Goal: Task Accomplishment & Management: Use online tool/utility

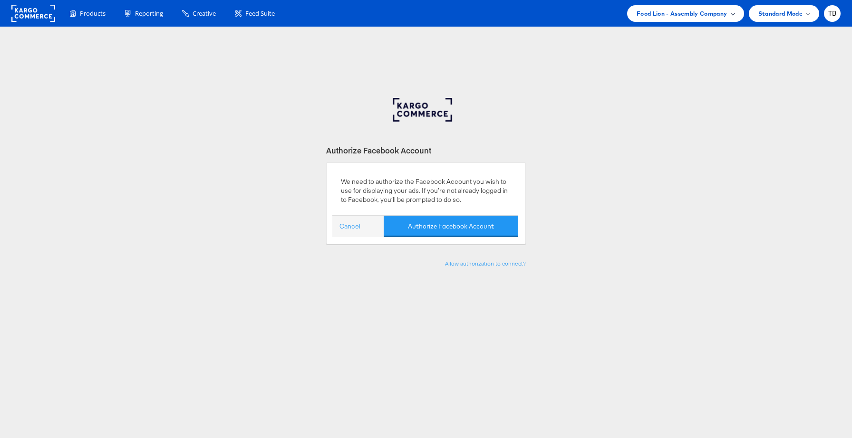
click at [676, 19] on div "Food Lion - Assembly Company" at bounding box center [685, 13] width 117 height 17
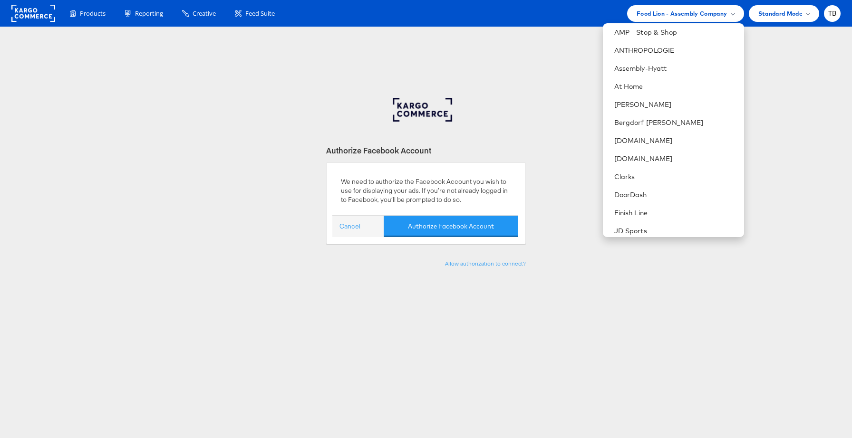
scroll to position [114, 0]
click at [639, 134] on link "[DOMAIN_NAME]" at bounding box center [675, 139] width 122 height 10
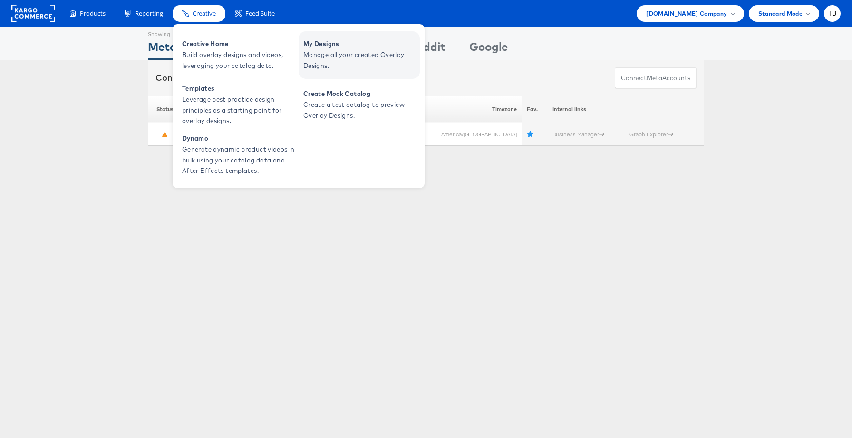
click at [338, 55] on span "Manage all your created Overlay Designs." at bounding box center [360, 60] width 114 height 22
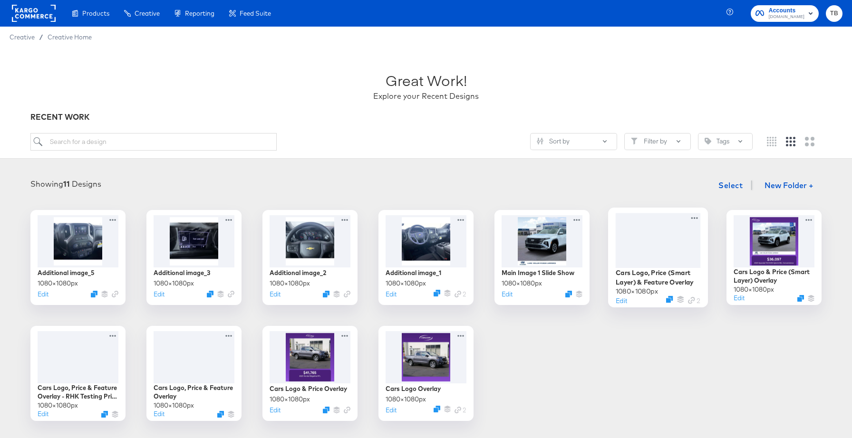
click at [694, 250] on div at bounding box center [658, 240] width 85 height 55
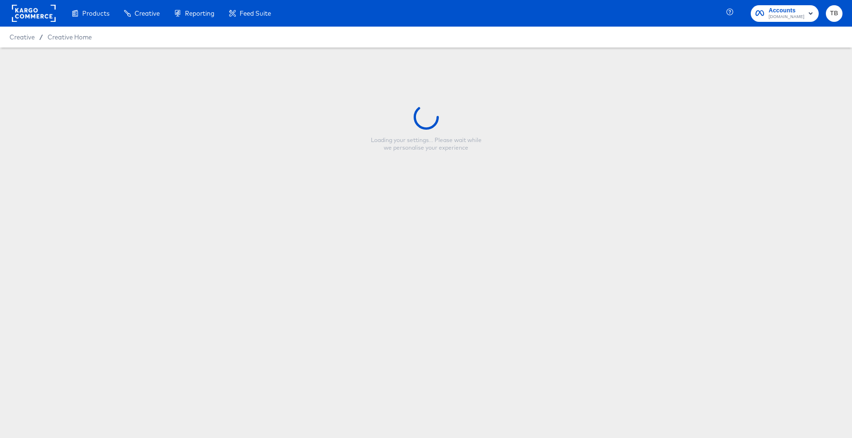
type input "Cars Logo, Price (Smart Layer) & Feature Overlay"
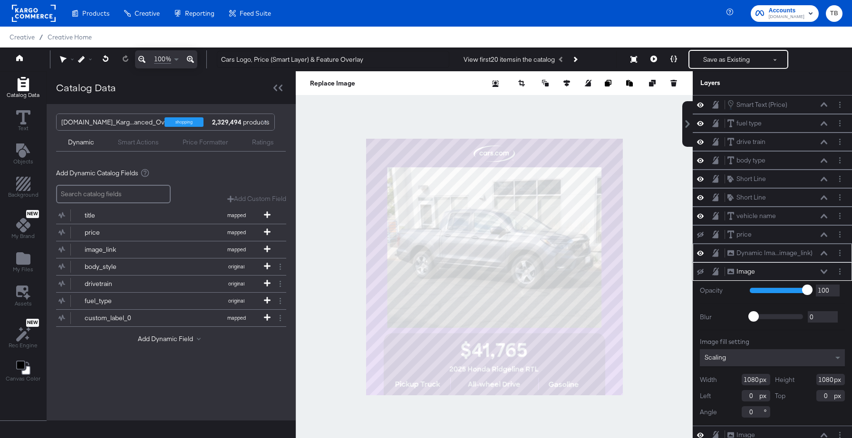
click at [823, 251] on icon at bounding box center [823, 253] width 7 height 5
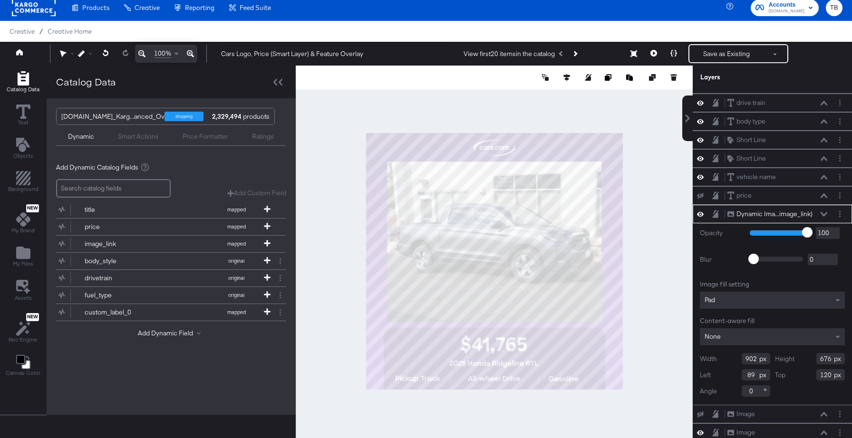
scroll to position [24, 0]
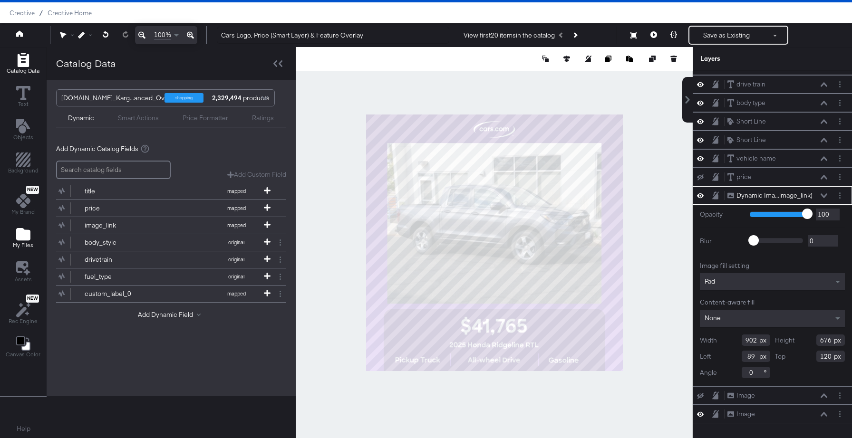
click at [21, 236] on icon "Add Files" at bounding box center [23, 234] width 14 height 12
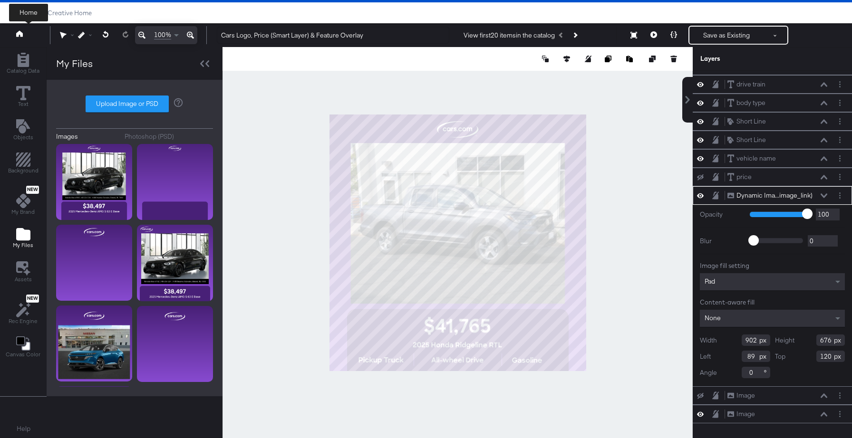
click at [18, 36] on icon at bounding box center [19, 33] width 7 height 6
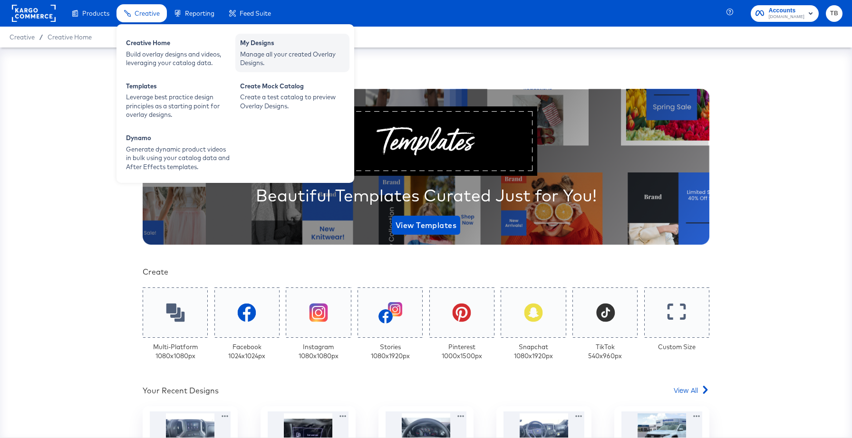
click at [263, 48] on div "My Designs" at bounding box center [292, 43] width 105 height 11
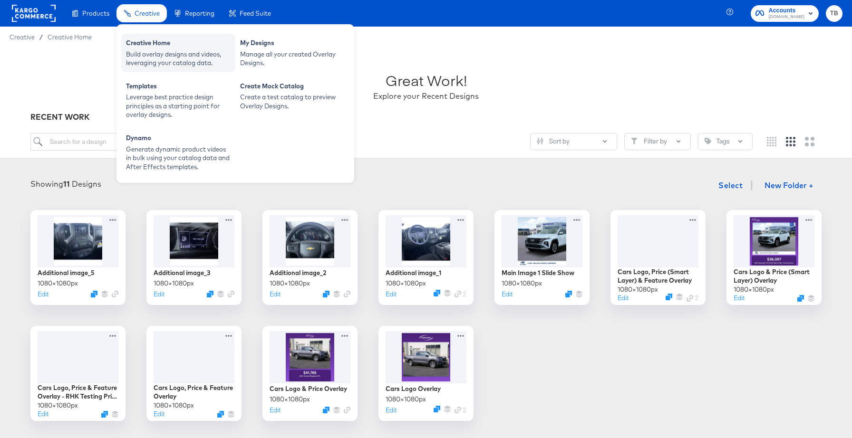
click at [160, 54] on div "Build overlay designs and videos, leveraging your catalog data." at bounding box center [178, 59] width 105 height 18
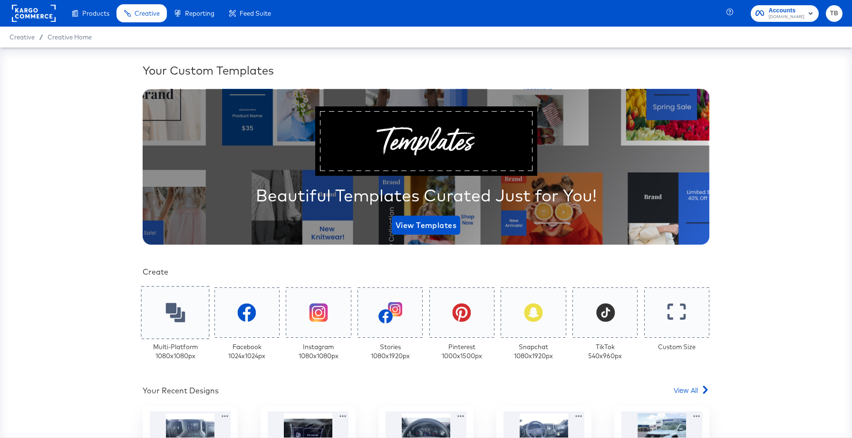
click at [176, 310] on icon at bounding box center [174, 312] width 19 height 19
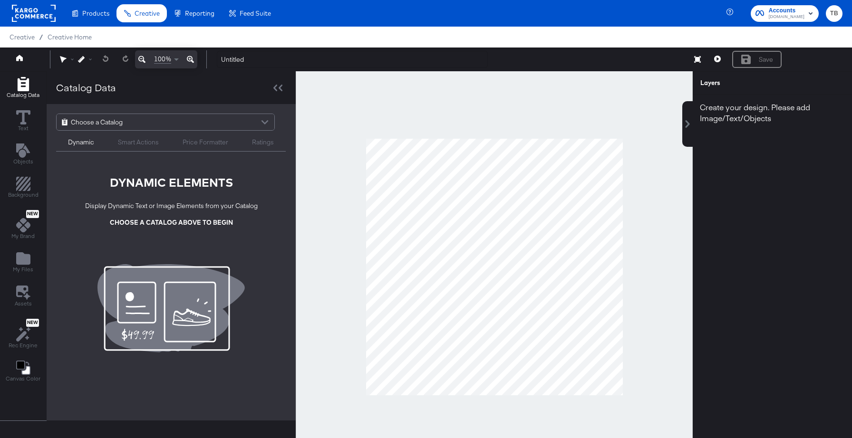
click at [237, 118] on div "Choose a Catalog" at bounding box center [166, 122] width 218 height 16
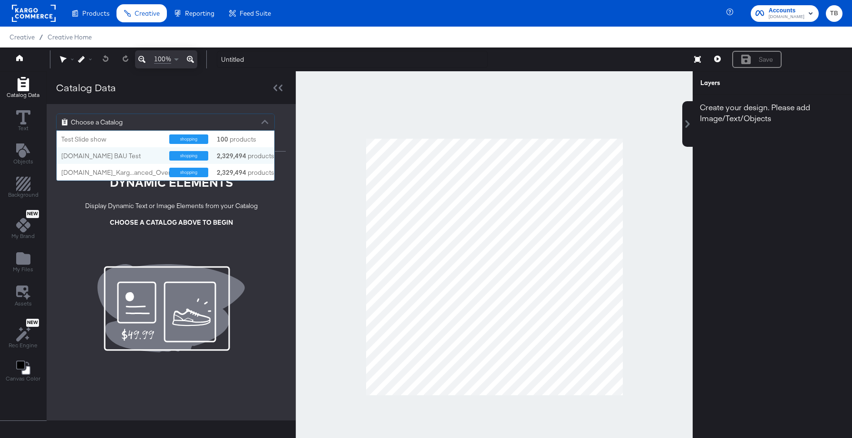
scroll to position [24, 0]
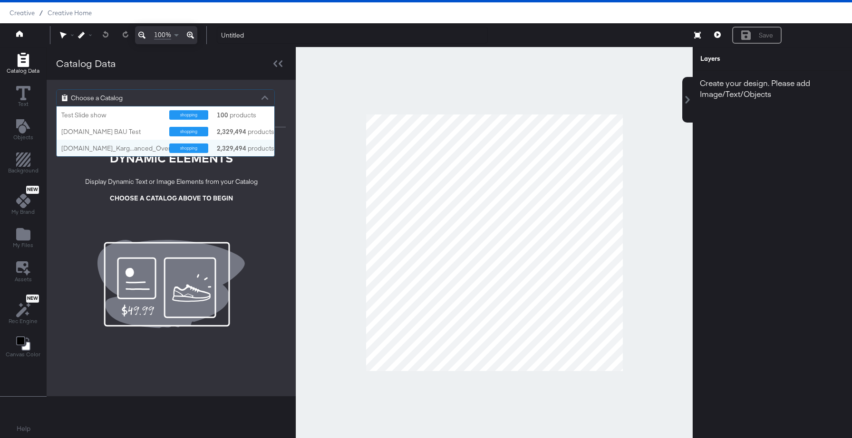
click at [98, 154] on div "Cars.com_Karg...anced_Overlays shopping 2,329,494 products" at bounding box center [166, 148] width 218 height 17
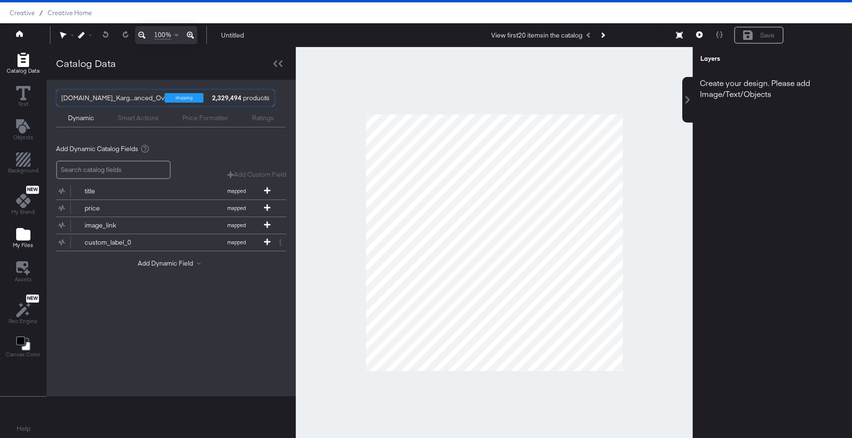
click at [23, 238] on icon "Add Files" at bounding box center [23, 234] width 14 height 12
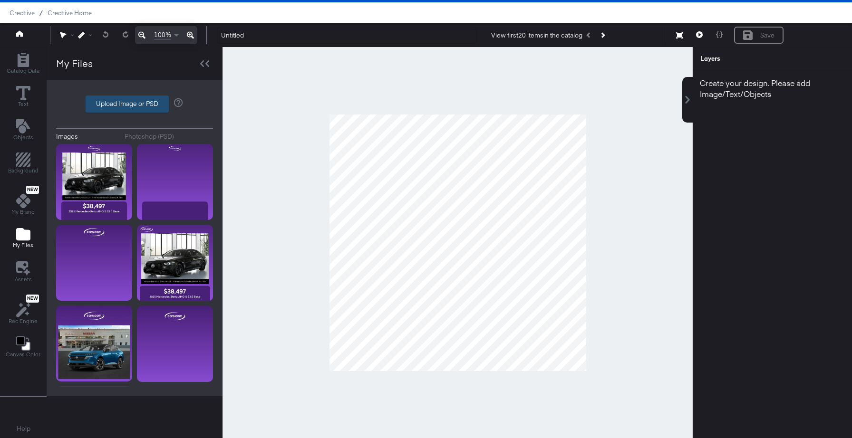
click at [116, 96] on label "Upload Image or PSD" at bounding box center [127, 104] width 82 height 16
click at [135, 104] on input "Upload Image or PSD" at bounding box center [135, 104] width 0 height 0
type input "C:\fakepath\price + name + dealer name.png"
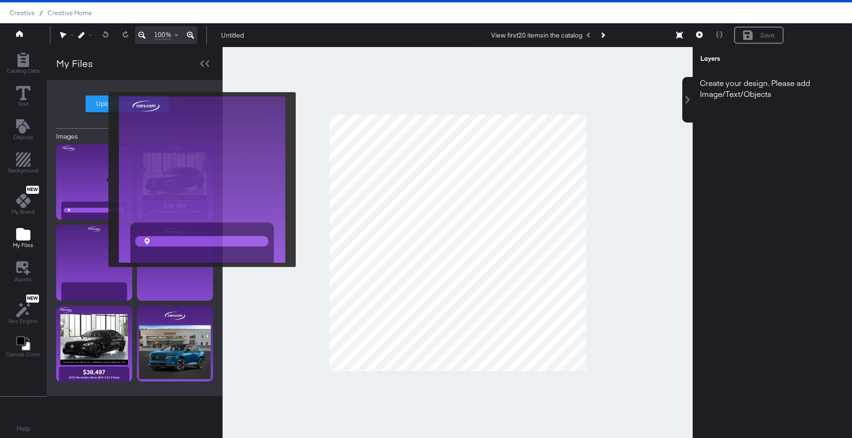
click at [102, 180] on img at bounding box center [94, 182] width 76 height 76
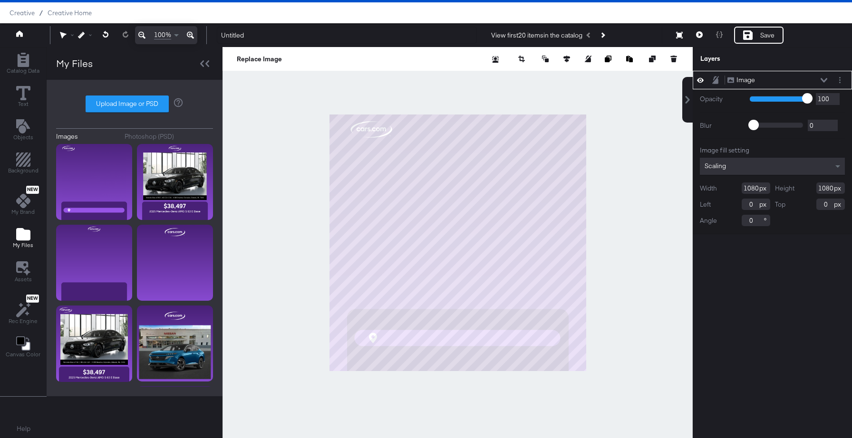
click at [18, 245] on span "My Files" at bounding box center [23, 245] width 20 height 8
click at [19, 69] on span "Catalog Data" at bounding box center [23, 71] width 33 height 8
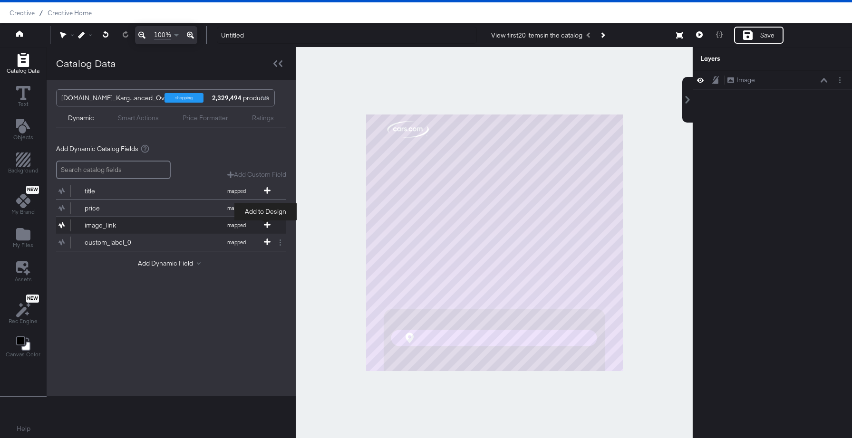
click at [267, 226] on icon at bounding box center [267, 224] width 7 height 7
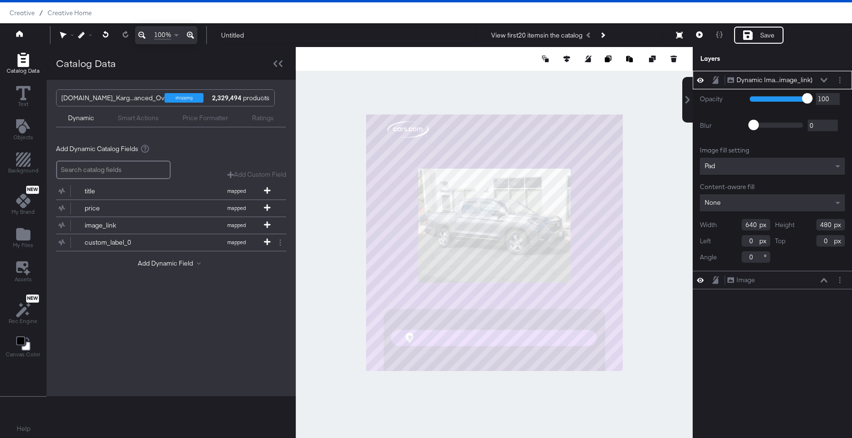
type input "220"
type input "228"
click at [757, 224] on input "640" at bounding box center [755, 224] width 29 height 11
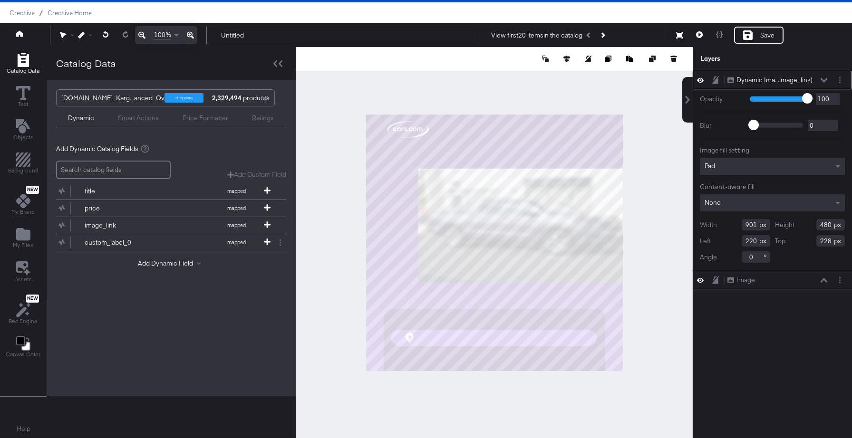
type input "901"
click at [827, 226] on input "480" at bounding box center [830, 224] width 29 height 11
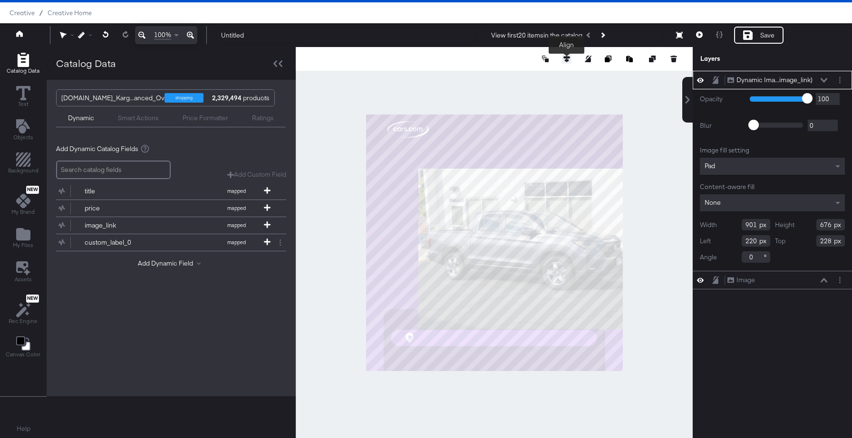
type input "676"
click at [568, 58] on icon at bounding box center [566, 59] width 7 height 7
click at [495, 78] on icon at bounding box center [496, 76] width 7 height 7
type input "90"
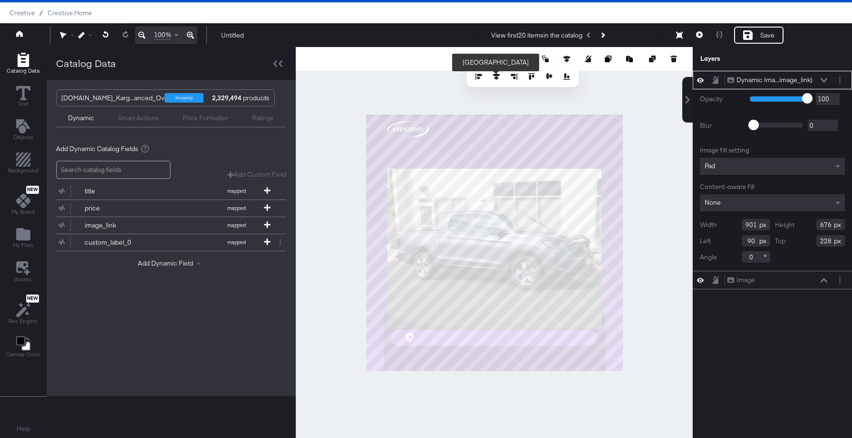
click at [829, 240] on input "228" at bounding box center [830, 240] width 29 height 11
type input "121"
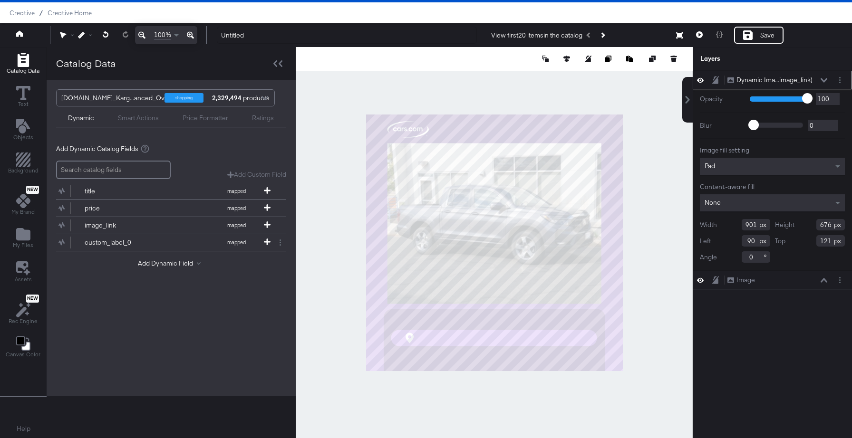
click at [652, 296] on div at bounding box center [494, 242] width 397 height 391
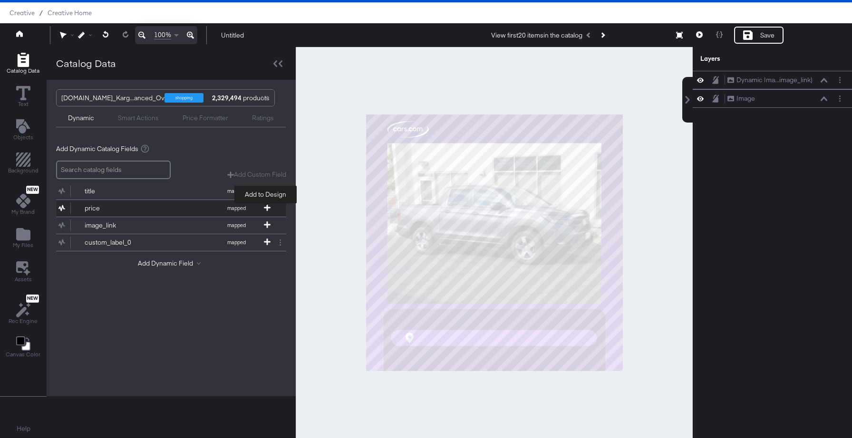
click at [266, 209] on icon at bounding box center [267, 207] width 7 height 7
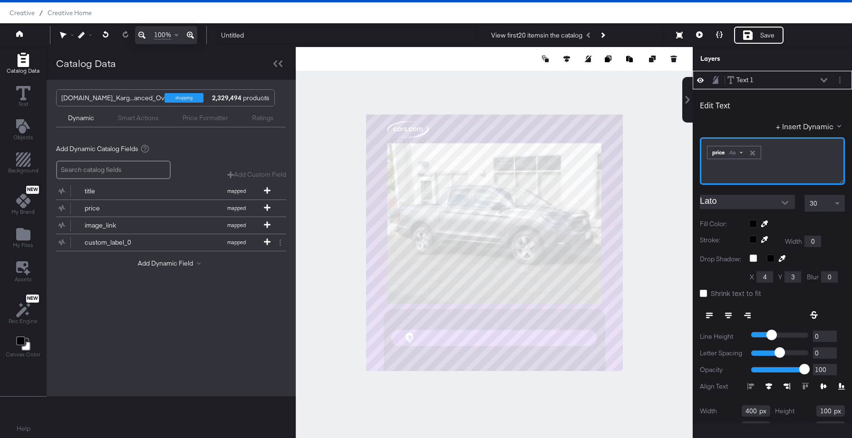
click at [739, 152] on div "Aa" at bounding box center [735, 153] width 22 height 8
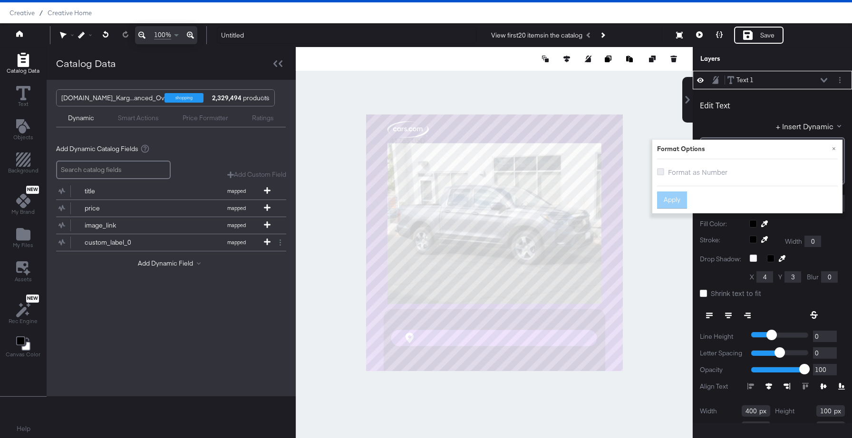
click at [660, 172] on icon at bounding box center [660, 171] width 7 height 7
click at [0, 0] on input "Format as Number" at bounding box center [0, 0] width 0 height 0
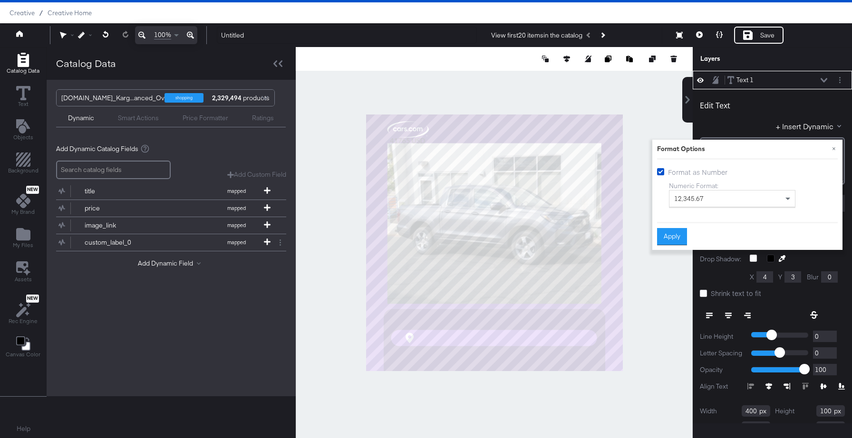
click at [723, 201] on div "12,345.67" at bounding box center [731, 199] width 125 height 16
click at [811, 184] on div "Numeric Format: 12,345.67" at bounding box center [753, 196] width 169 height 37
click at [665, 241] on button "Apply" at bounding box center [672, 236] width 30 height 17
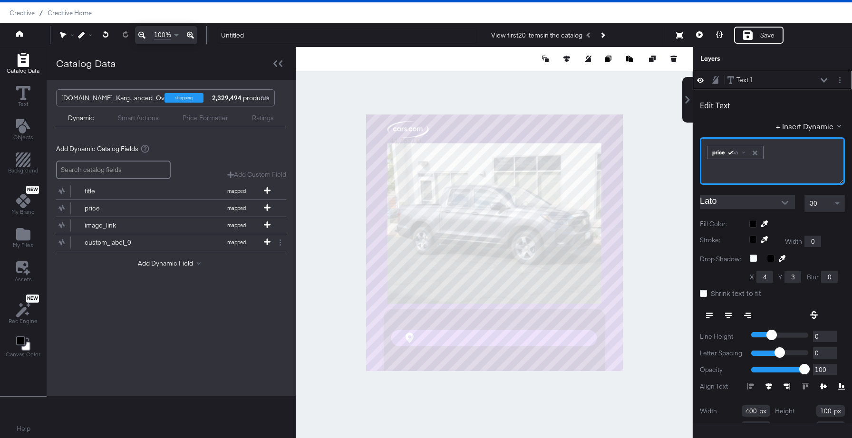
click at [704, 152] on div "﻿ ﻿ price Aa ﻿" at bounding box center [772, 161] width 145 height 48
click at [750, 151] on div "Aa" at bounding box center [740, 153] width 25 height 8
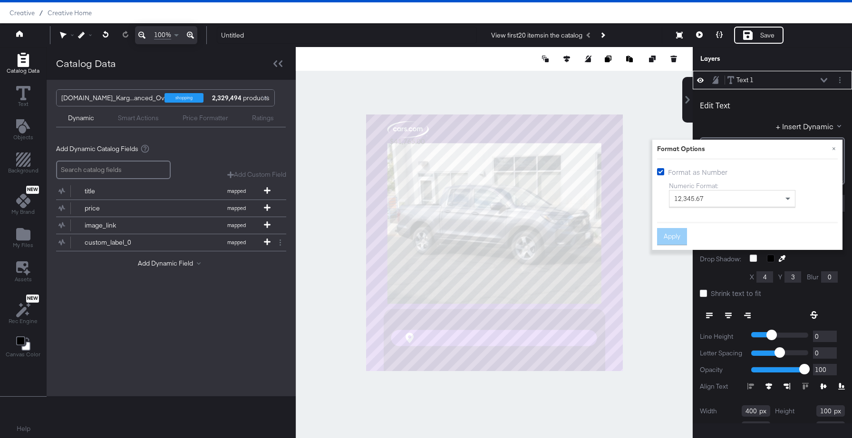
click at [736, 197] on div "12,345.67" at bounding box center [731, 199] width 125 height 16
click at [727, 194] on div "12,345" at bounding box center [731, 199] width 125 height 16
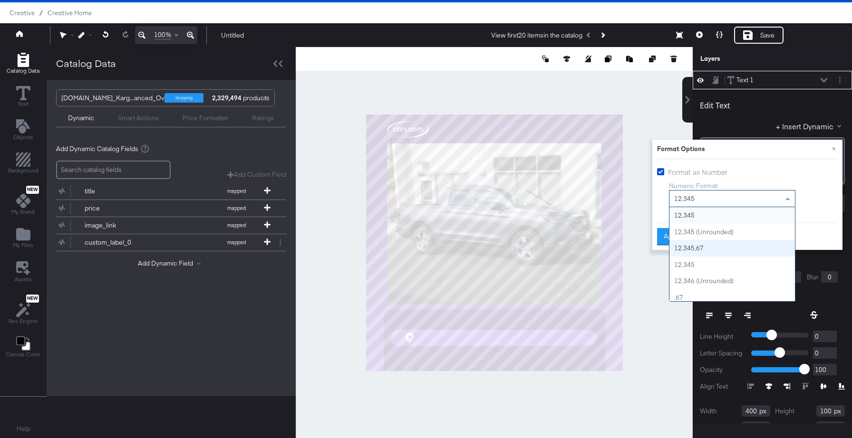
scroll to position [21, 0]
click at [827, 213] on div "Numeric Format: 12,345 12,345.67 12,345 12,345 (Unrounded) 12.345,67 12.345 12.…" at bounding box center [753, 196] width 169 height 37
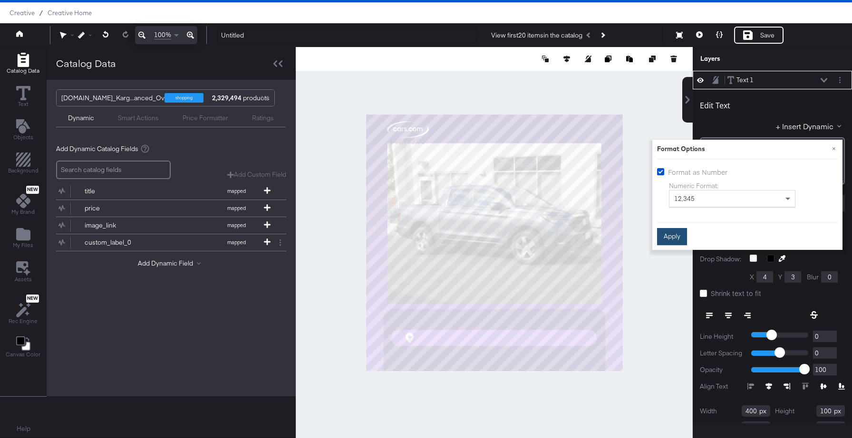
click at [671, 236] on button "Apply" at bounding box center [672, 236] width 30 height 17
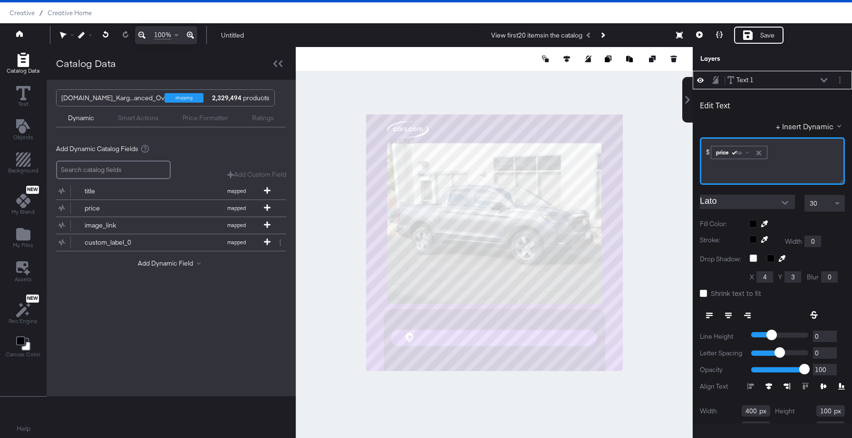
click at [750, 225] on div at bounding box center [797, 224] width 96 height 8
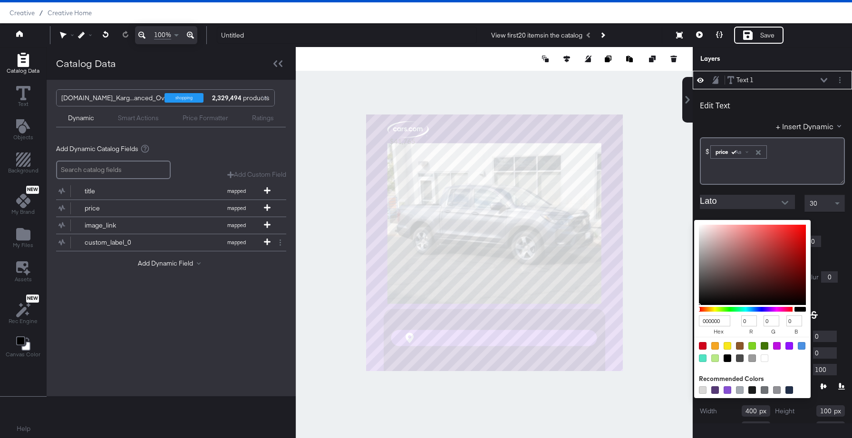
click at [763, 358] on div at bounding box center [764, 359] width 8 height 8
type input "FFFFFF"
type input "255"
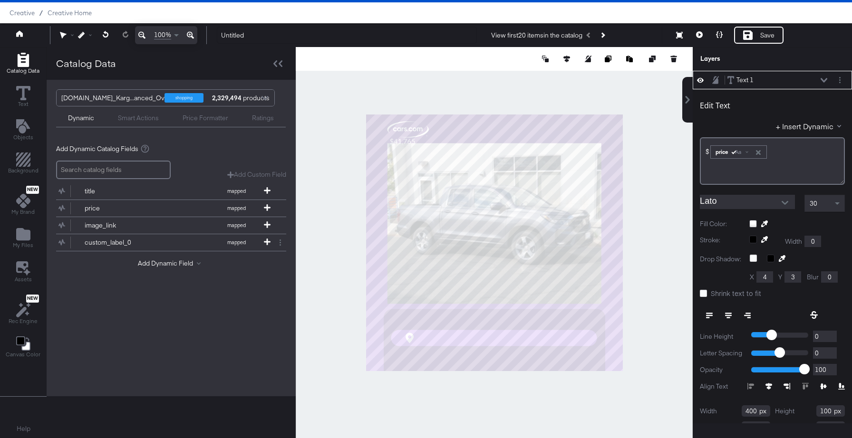
click at [847, 244] on div "Edit Text + Insert Dynamic $﻿ ﻿ price Aa ﻿ Lato 30 Fill Color: Stroke: Width 0 …" at bounding box center [772, 273] width 159 height 368
click at [779, 202] on button "Open" at bounding box center [785, 203] width 14 height 14
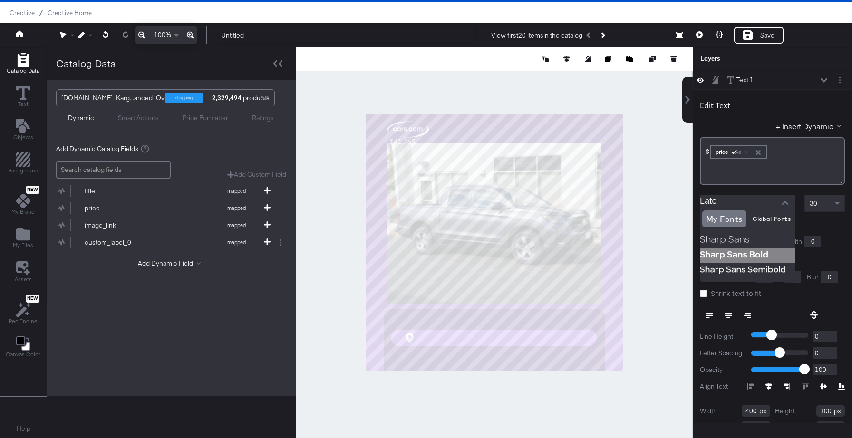
click at [728, 253] on img at bounding box center [747, 255] width 95 height 15
type input "Sharp Sans Bold"
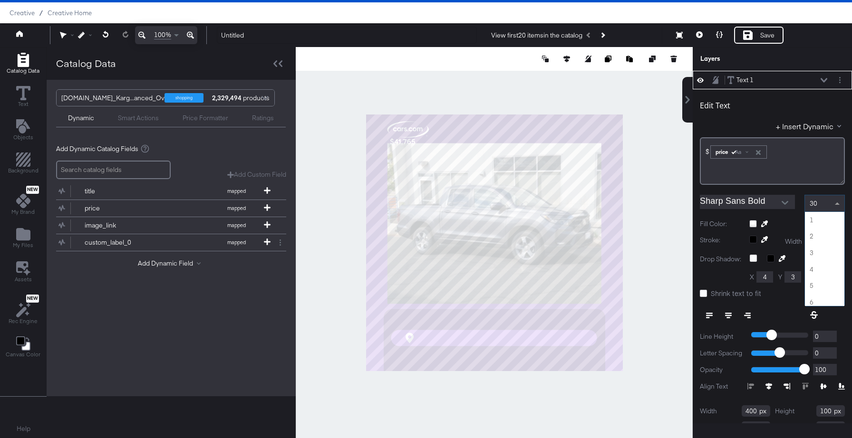
click at [837, 203] on span at bounding box center [837, 203] width 5 height 2
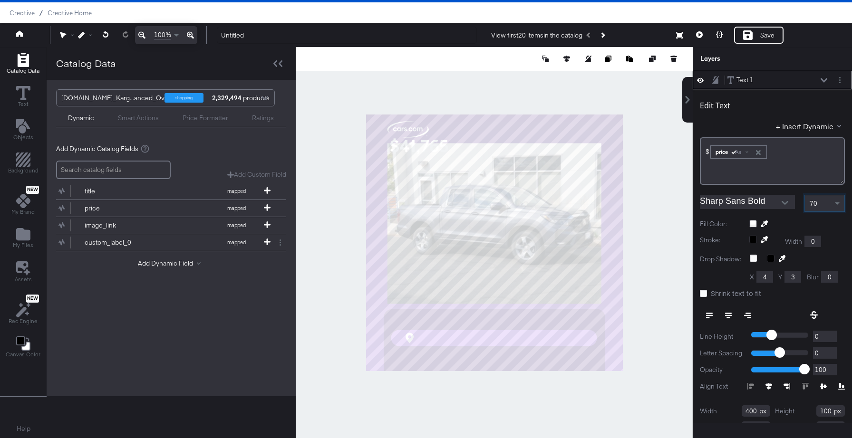
click at [750, 314] on button at bounding box center [747, 315] width 19 height 17
type input "590"
type input "578"
type input "412"
click at [647, 156] on div at bounding box center [494, 242] width 397 height 391
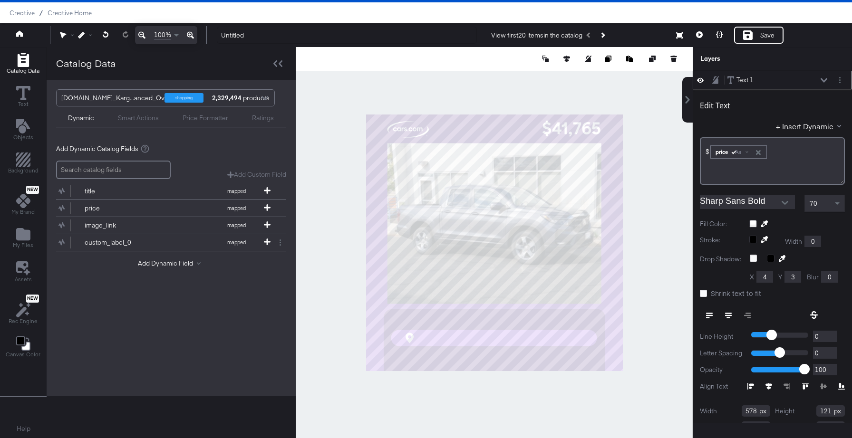
click at [193, 35] on icon at bounding box center [190, 34] width 7 height 11
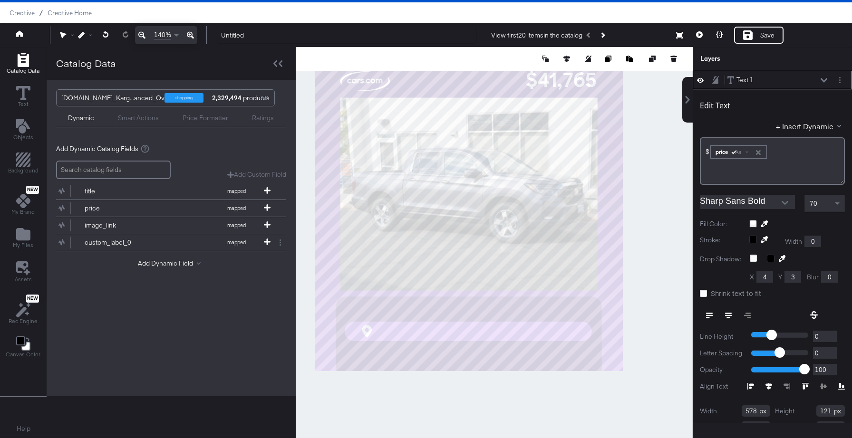
click at [193, 35] on icon at bounding box center [190, 34] width 7 height 11
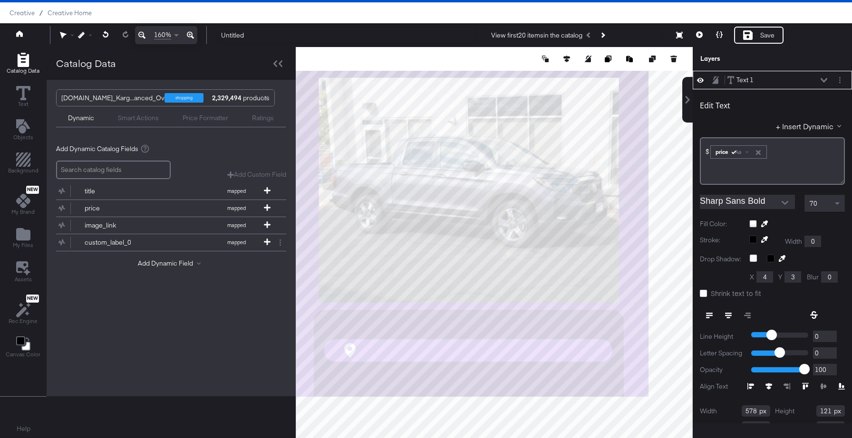
click at [193, 35] on icon at bounding box center [190, 34] width 7 height 11
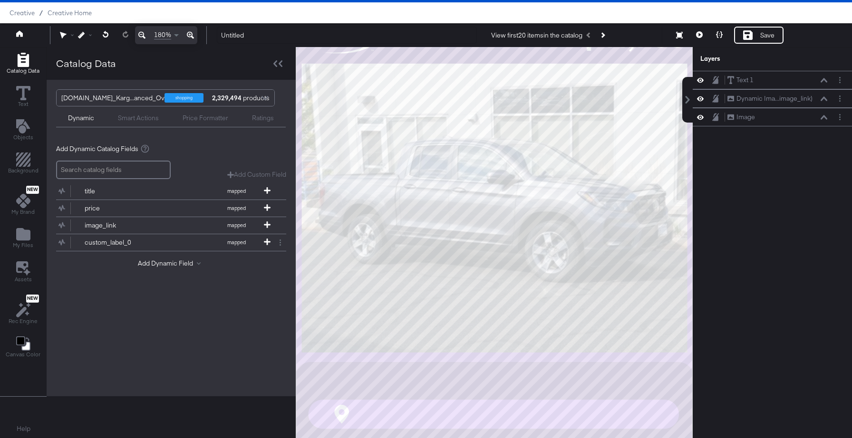
drag, startPoint x: 226, startPoint y: 53, endPoint x: 474, endPoint y: 273, distance: 332.0
click at [474, 273] on div at bounding box center [494, 242] width 396 height 391
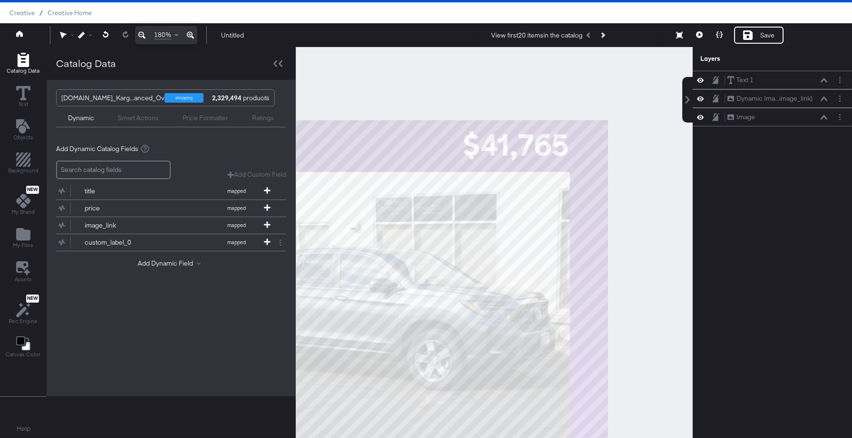
drag, startPoint x: 567, startPoint y: 167, endPoint x: 447, endPoint y: 280, distance: 164.4
click at [447, 280] on div at bounding box center [494, 242] width 396 height 391
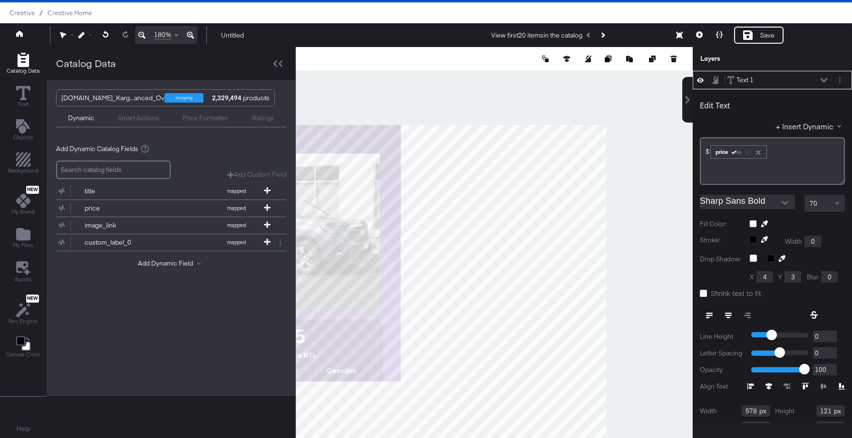
type input "414"
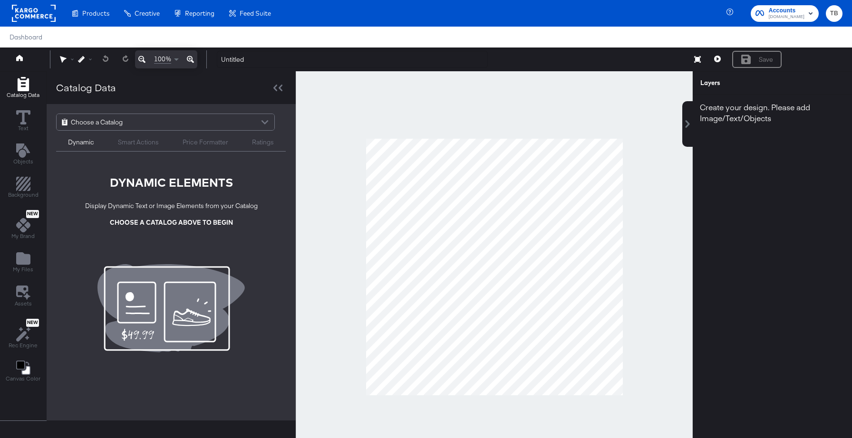
click at [263, 121] on div at bounding box center [265, 123] width 14 height 17
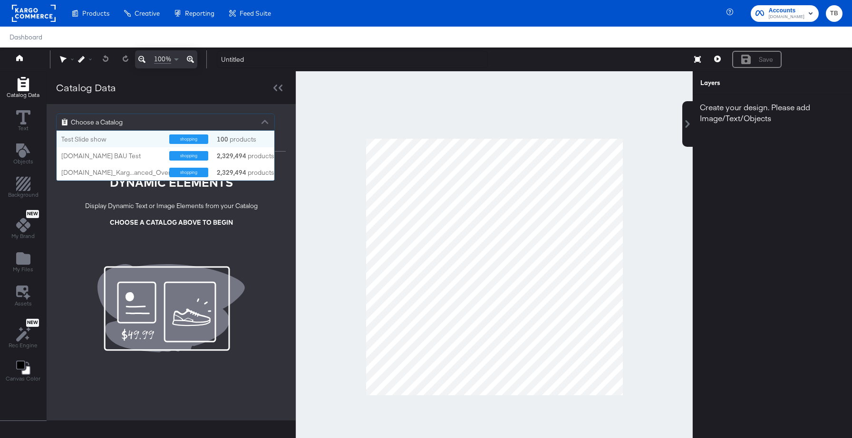
scroll to position [50, 218]
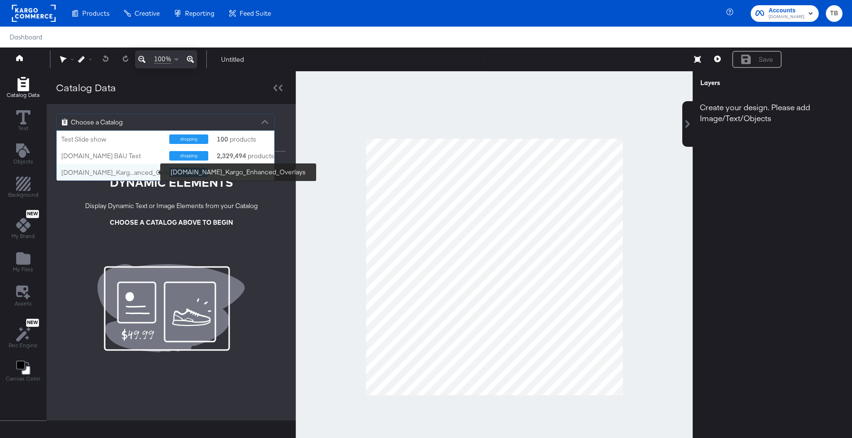
click at [95, 168] on div "[DOMAIN_NAME]_Karg...anced_Overlays" at bounding box center [121, 172] width 121 height 9
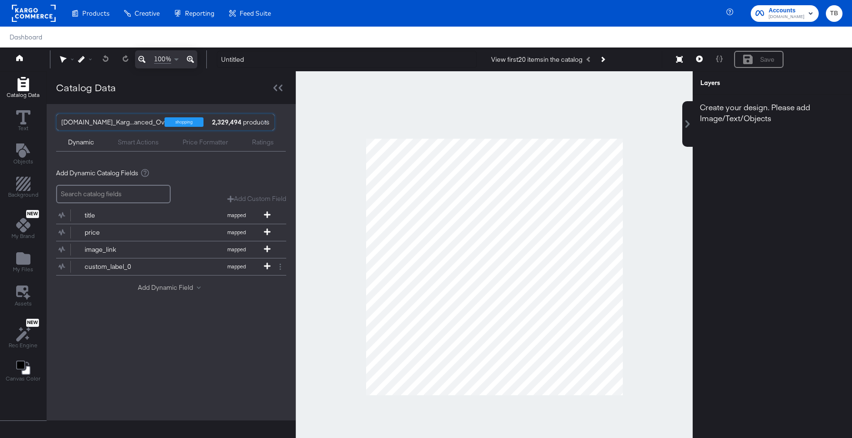
click at [186, 286] on button "Add Dynamic Field" at bounding box center [171, 287] width 67 height 9
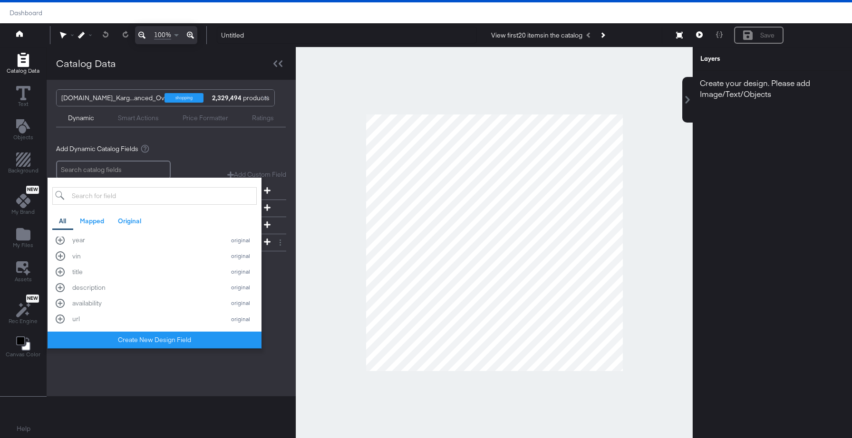
scroll to position [502, 0]
click at [60, 279] on div "title original" at bounding box center [155, 278] width 198 height 9
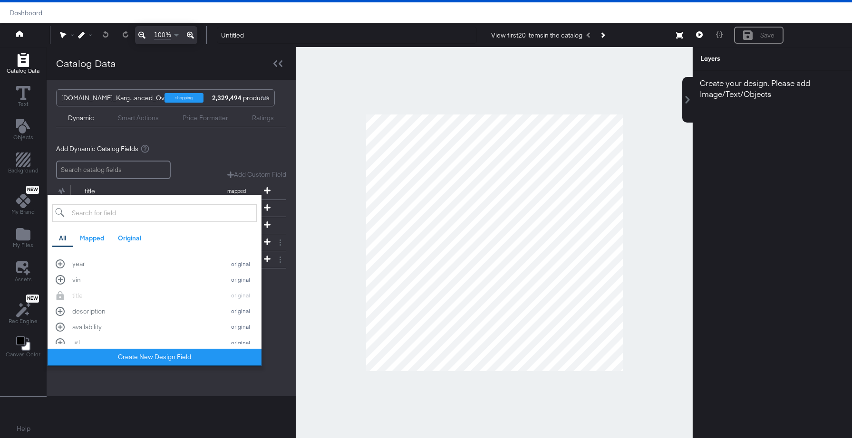
click at [266, 297] on div "Add Dynamic Catalog Fields Add Custom Field Create a custom field based on an e…" at bounding box center [171, 221] width 249 height 169
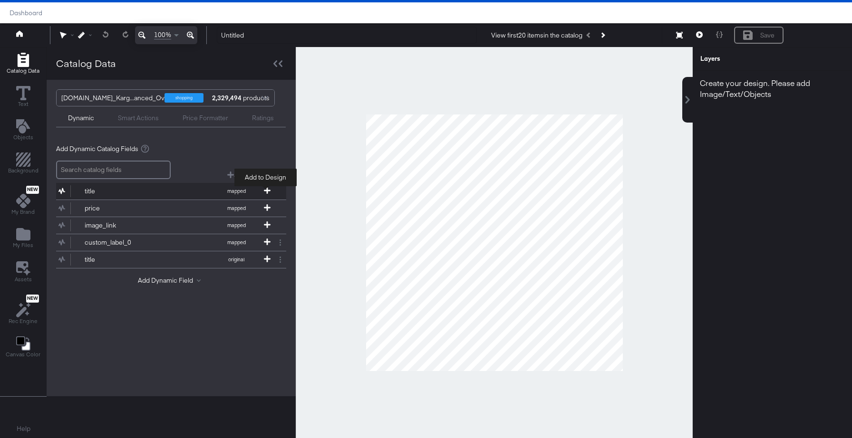
click at [267, 193] on icon at bounding box center [267, 190] width 7 height 7
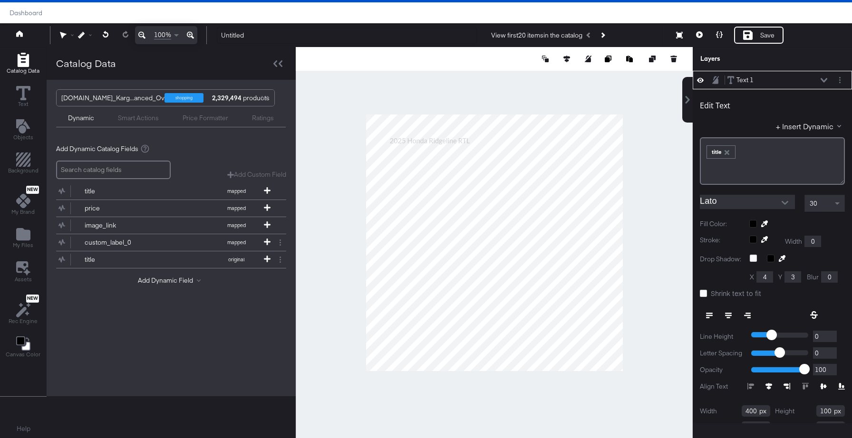
type input "200"
type input "308"
click at [12, 238] on button "My Files" at bounding box center [23, 238] width 32 height 27
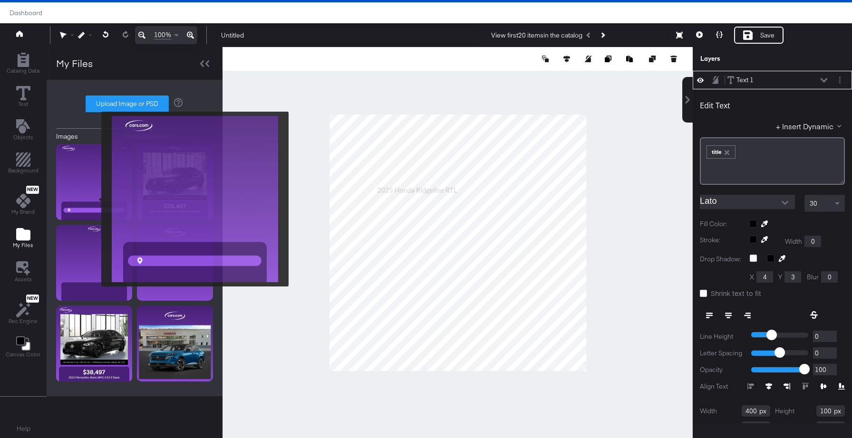
click at [91, 194] on img at bounding box center [94, 182] width 76 height 76
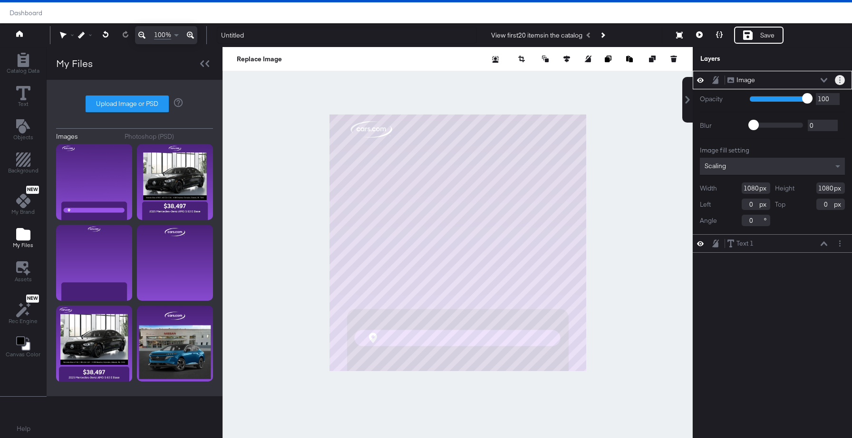
click at [840, 76] on button "Layer Options" at bounding box center [840, 80] width 10 height 10
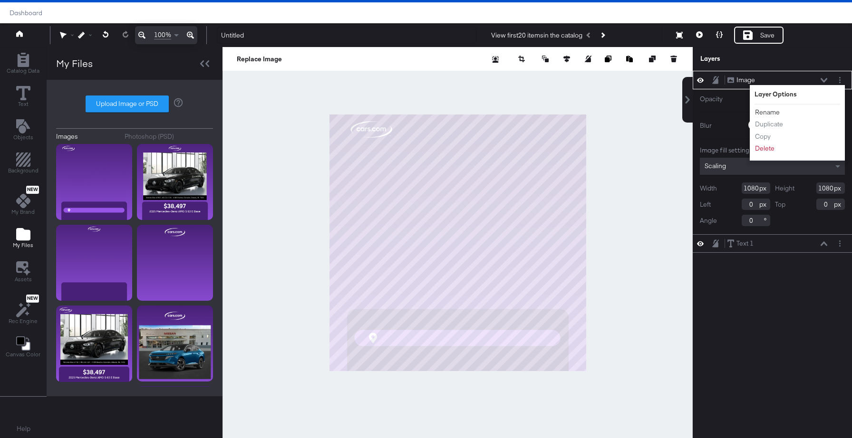
click at [769, 110] on button "Rename" at bounding box center [767, 112] width 26 height 10
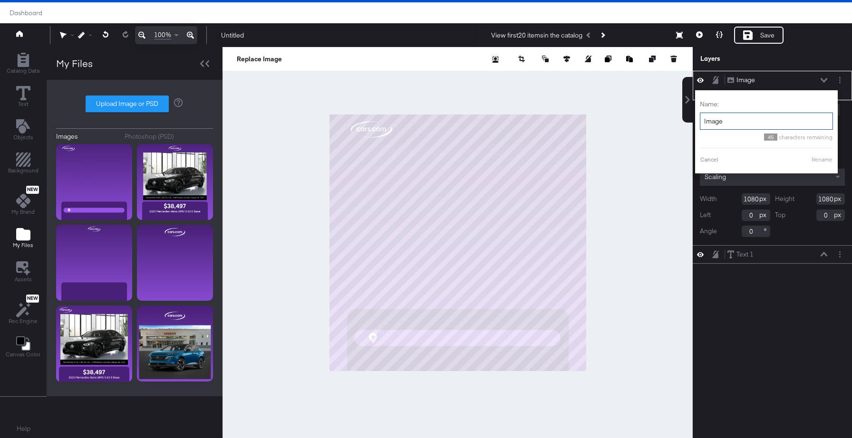
click at [757, 123] on input "Image" at bounding box center [766, 122] width 133 height 18
type input "bg"
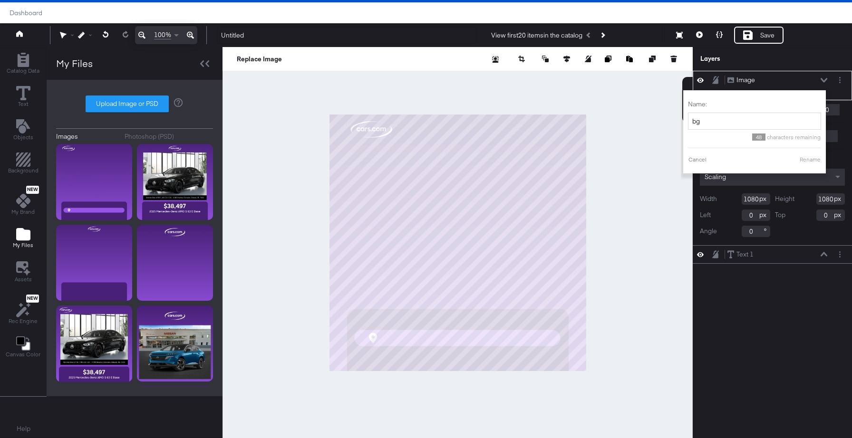
click at [818, 160] on button "Rename" at bounding box center [810, 159] width 22 height 9
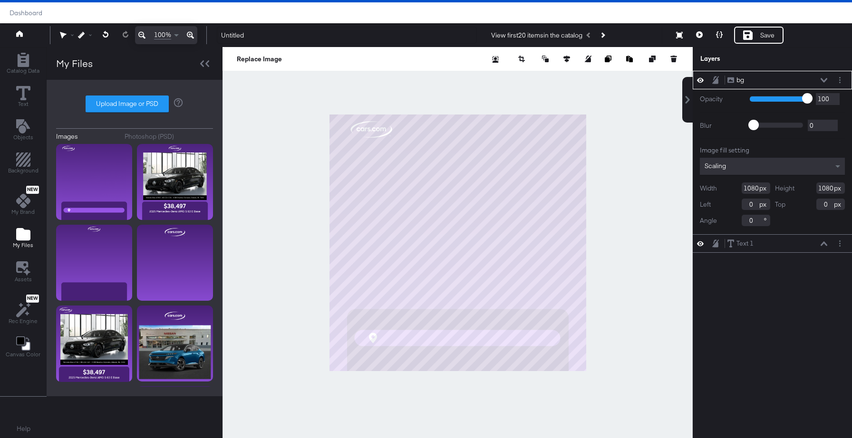
click at [825, 80] on icon at bounding box center [823, 80] width 7 height 4
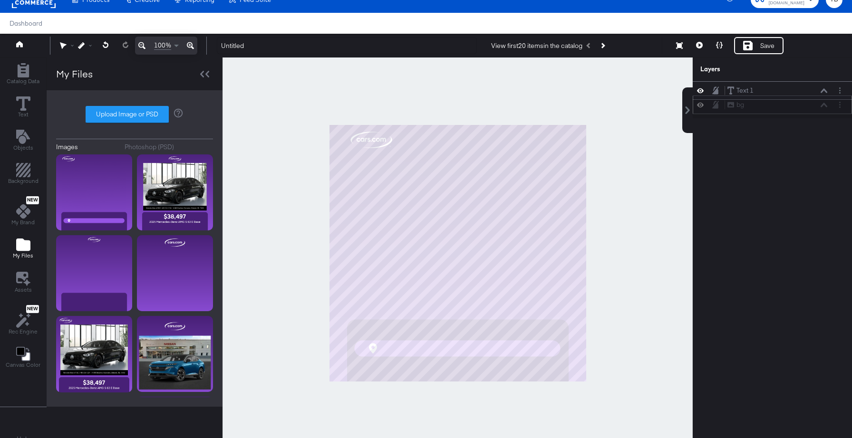
scroll to position [10, 0]
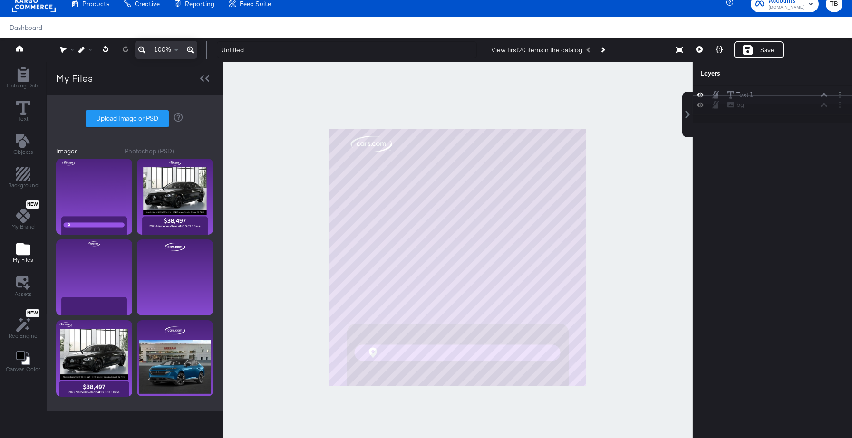
drag, startPoint x: 807, startPoint y: 77, endPoint x: 807, endPoint y: 105, distance: 28.0
click at [807, 105] on div "bg bg" at bounding box center [777, 105] width 101 height 10
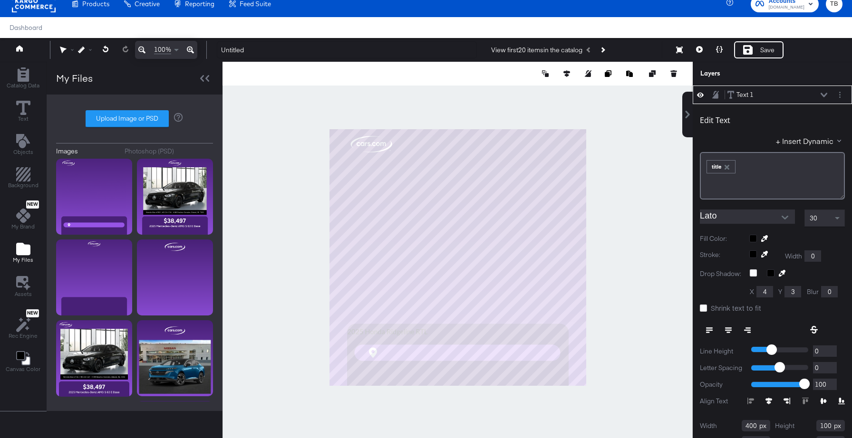
type input "76"
type input "842"
type input "860"
type input "108"
click at [726, 327] on icon at bounding box center [728, 327] width 7 height 1
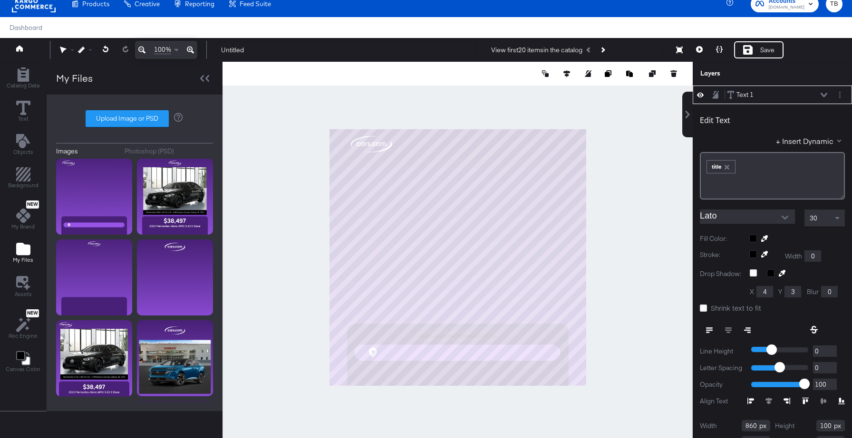
type input "63"
click at [768, 216] on input "Lato" at bounding box center [740, 217] width 81 height 14
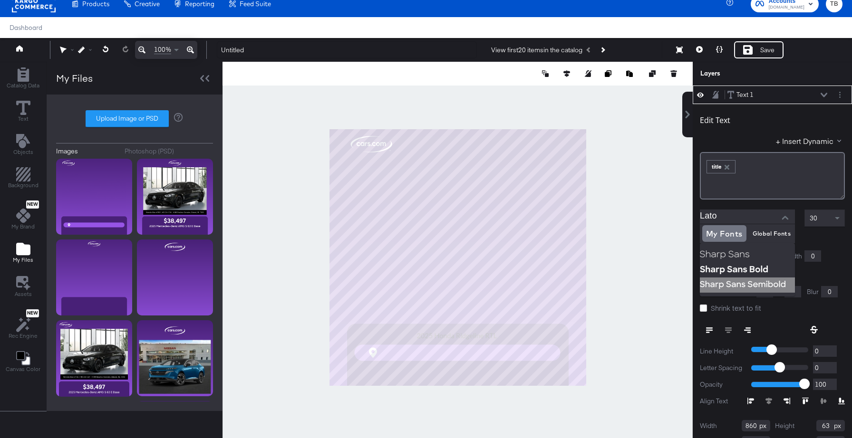
click at [747, 286] on img at bounding box center [747, 285] width 95 height 15
type input "Sharp Sans Semibold"
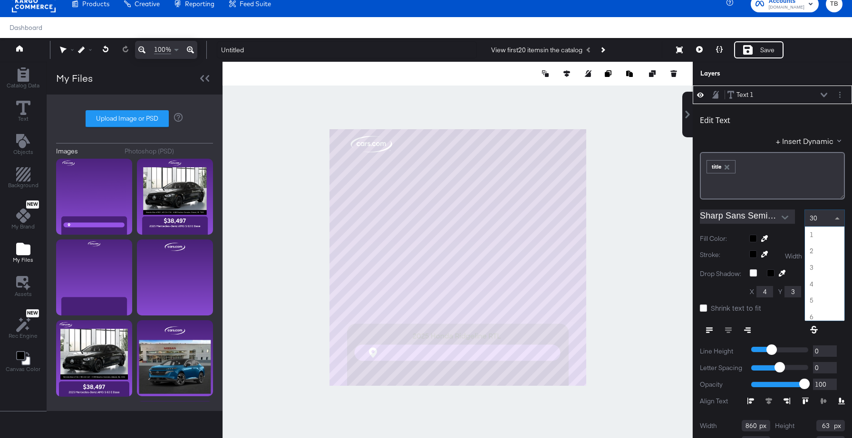
click at [837, 218] on span at bounding box center [837, 218] width 5 height 2
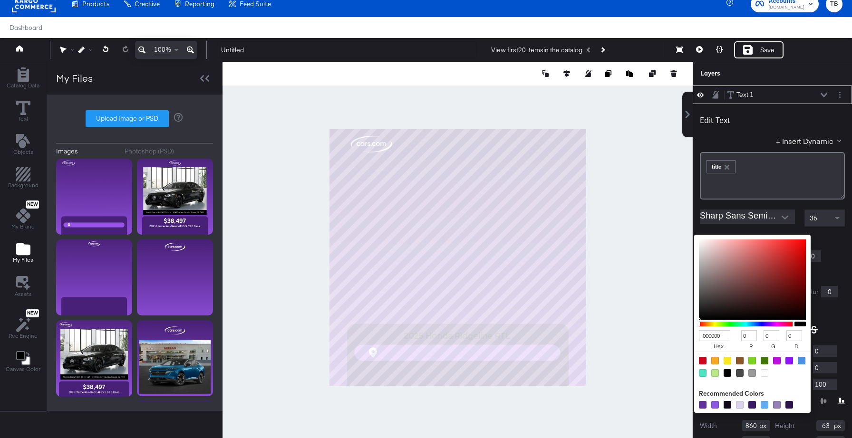
click at [752, 239] on div "000000 hex 0 r 0 g 0 b 100 a Recommended Colors" at bounding box center [797, 239] width 96 height 8
click at [764, 374] on div at bounding box center [764, 373] width 8 height 8
type input "FFFFFF"
type input "255"
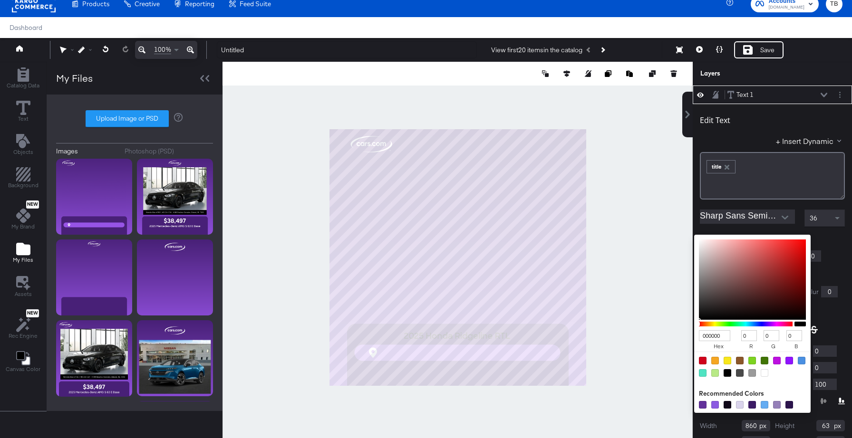
type input "255"
click at [834, 244] on div "Edit Text + Insert Dynamic ﻿ ﻿ title ﻿ Sharp Sans Semibold 36 Fill Color: FFFFF…" at bounding box center [772, 288] width 159 height 368
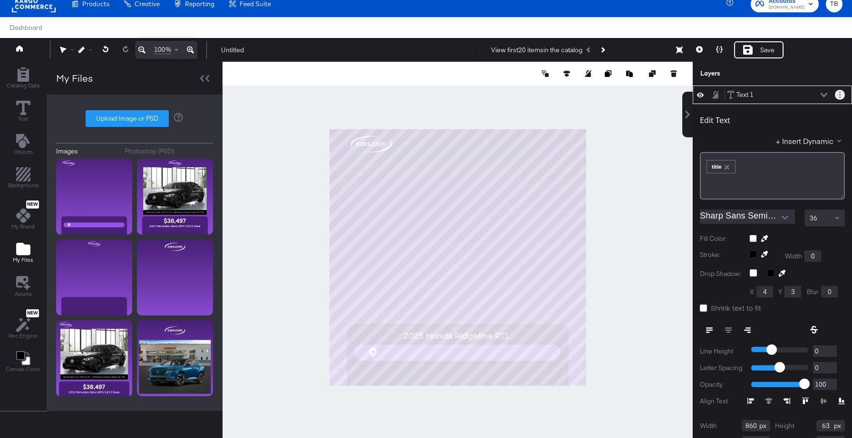
click at [840, 96] on icon "Layer Options" at bounding box center [839, 95] width 1 height 6
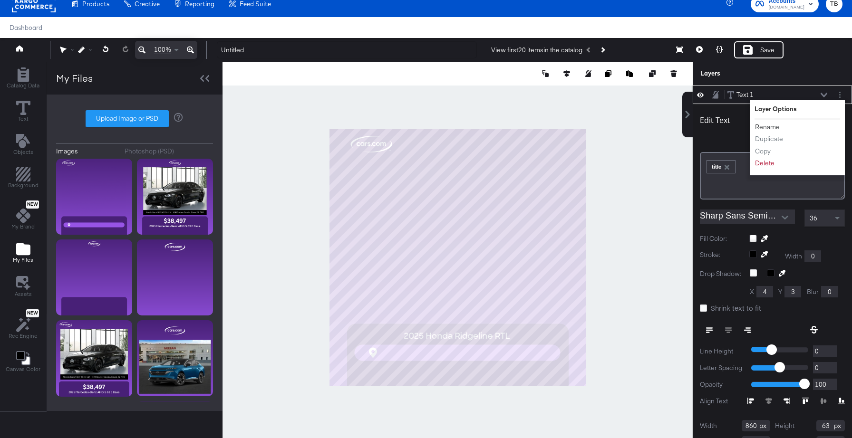
click at [765, 127] on button "Rename" at bounding box center [767, 127] width 26 height 10
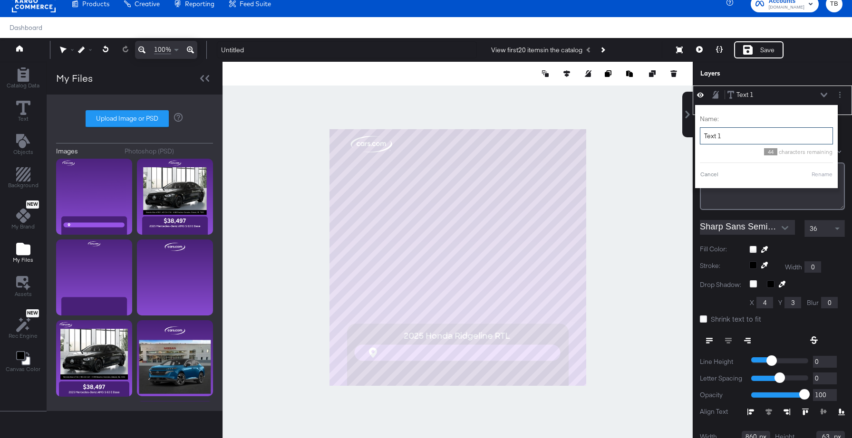
click at [736, 137] on input "Text 1" at bounding box center [766, 136] width 133 height 18
type input "title"
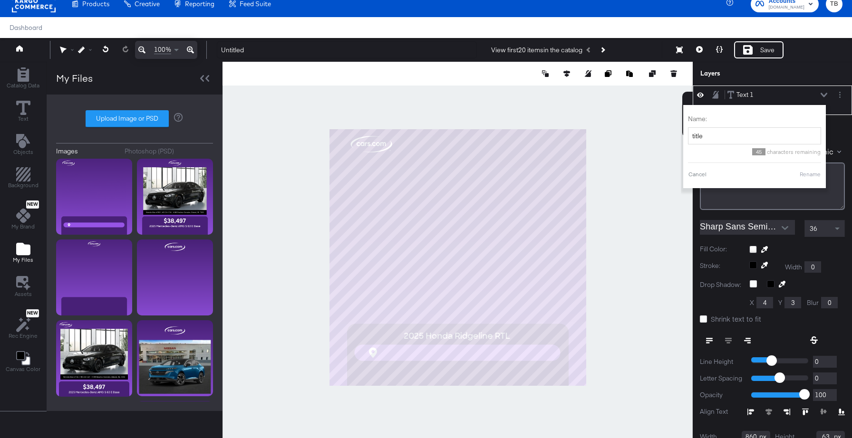
click at [805, 173] on button "Rename" at bounding box center [810, 174] width 22 height 9
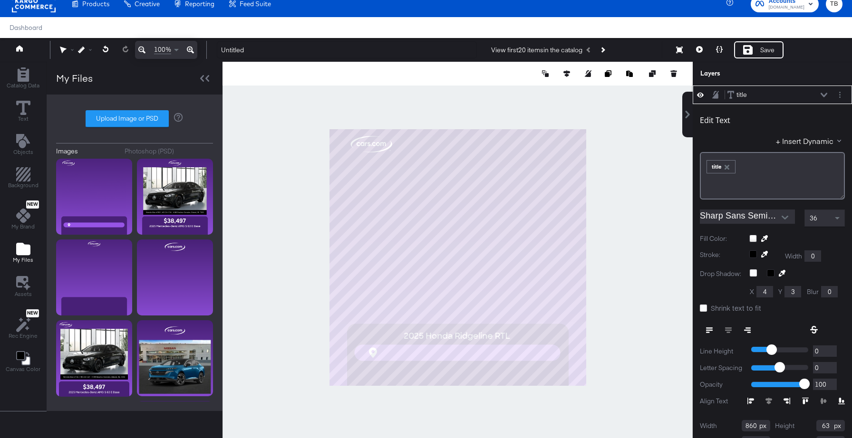
click at [823, 93] on icon at bounding box center [823, 95] width 7 height 5
click at [840, 93] on button "Layer Options" at bounding box center [840, 95] width 10 height 10
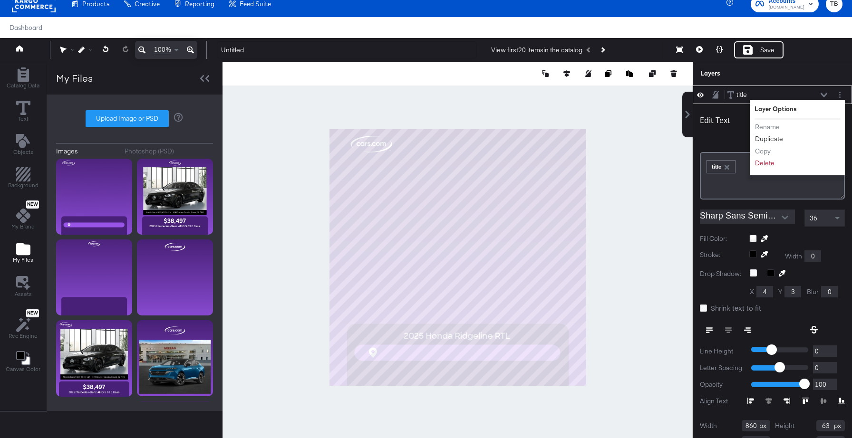
click at [776, 137] on button "Duplicate" at bounding box center [768, 139] width 29 height 10
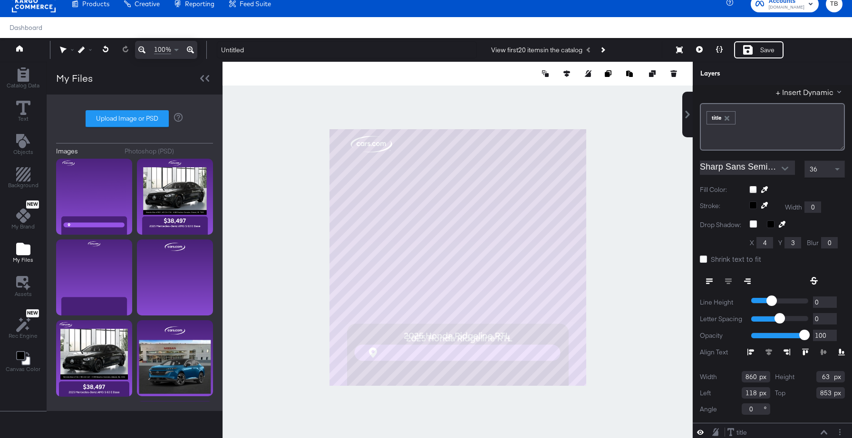
scroll to position [24, 0]
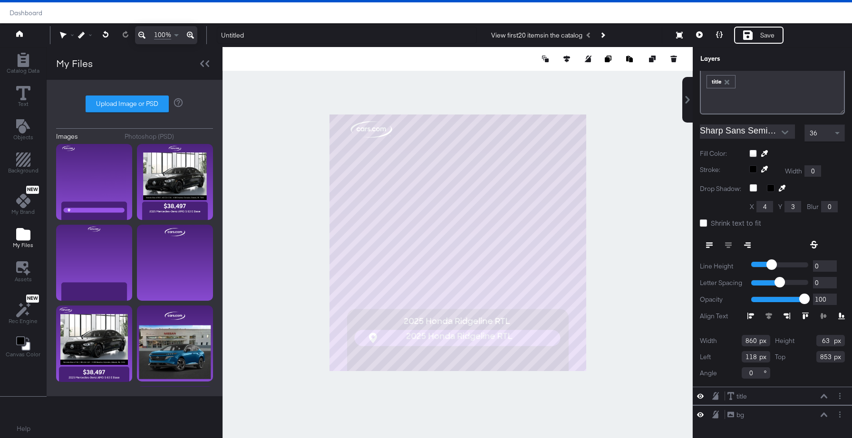
type input "905"
type input "870"
type input "70"
type input "108"
type input "66"
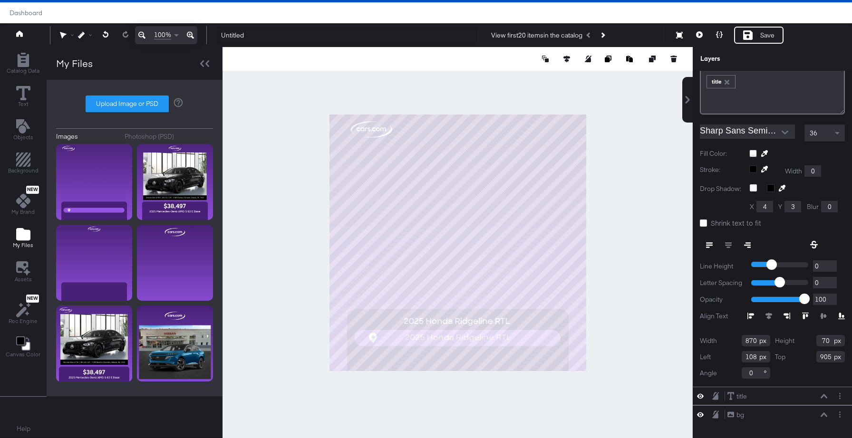
type input "909"
type input "778"
type input "200"
type input "700"
click at [752, 315] on icon at bounding box center [751, 315] width 5 height 2
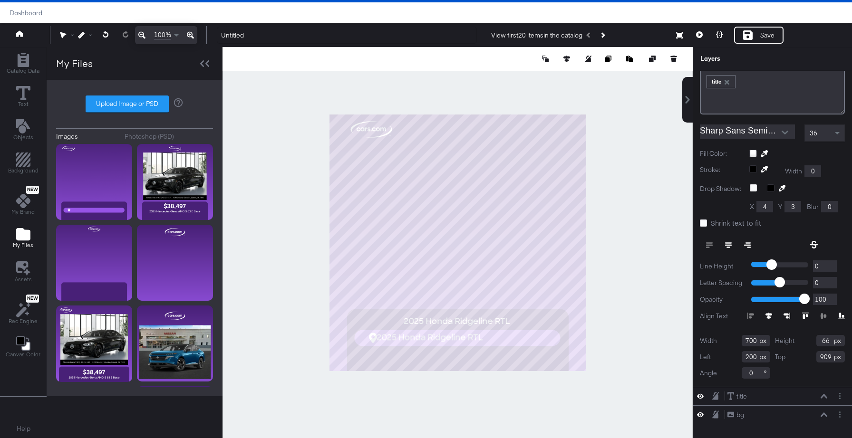
click at [770, 316] on icon at bounding box center [768, 316] width 7 height 7
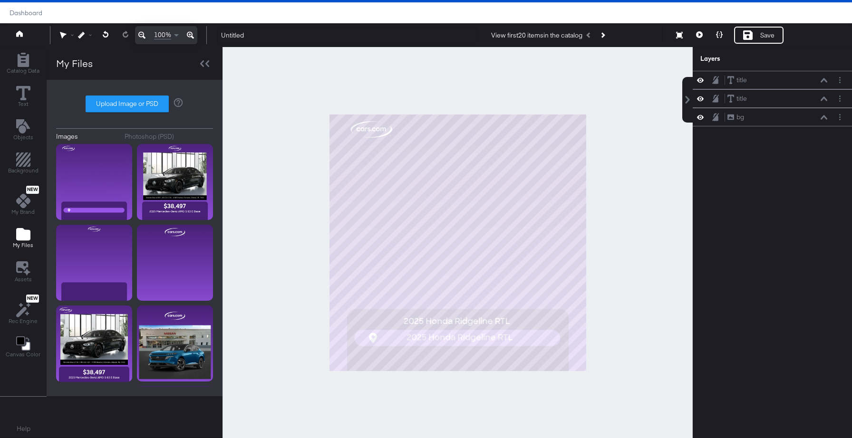
click at [626, 296] on div at bounding box center [457, 242] width 470 height 391
click at [24, 66] on icon "Add Rectangle" at bounding box center [22, 60] width 11 height 14
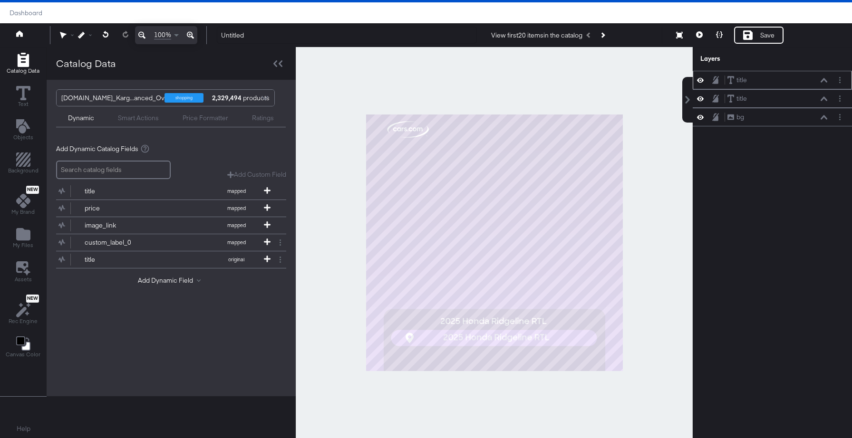
click at [825, 80] on icon at bounding box center [823, 80] width 7 height 4
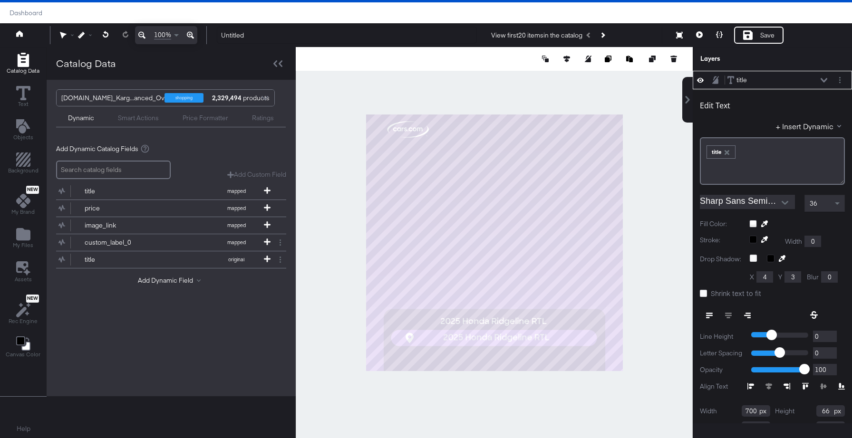
click at [814, 132] on div "+ Insert Dynamic" at bounding box center [772, 128] width 145 height 14
click at [814, 128] on button "+ Insert Dynamic" at bounding box center [810, 126] width 69 height 10
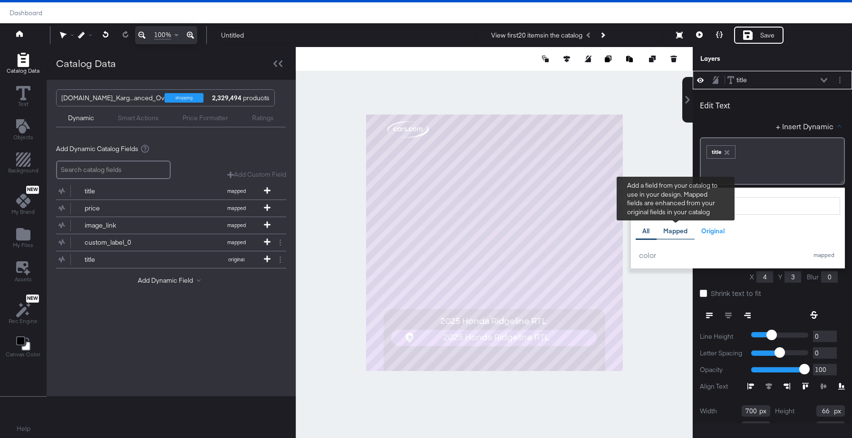
click at [673, 227] on div "Mapped" at bounding box center [675, 231] width 24 height 9
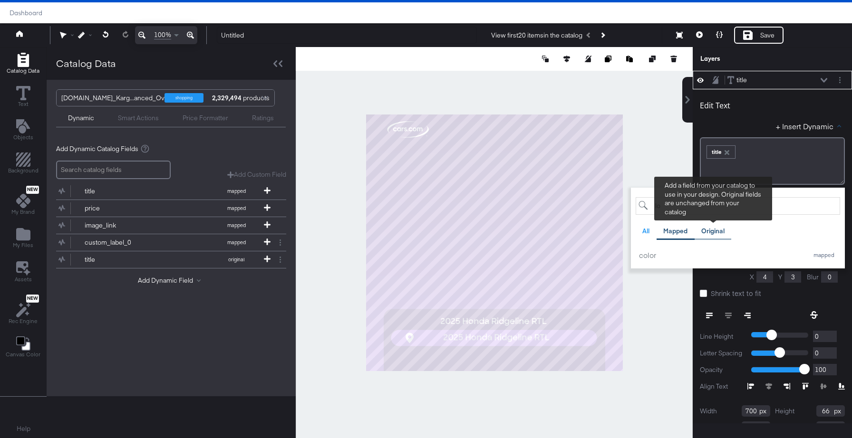
click at [712, 232] on div "Original" at bounding box center [712, 231] width 23 height 9
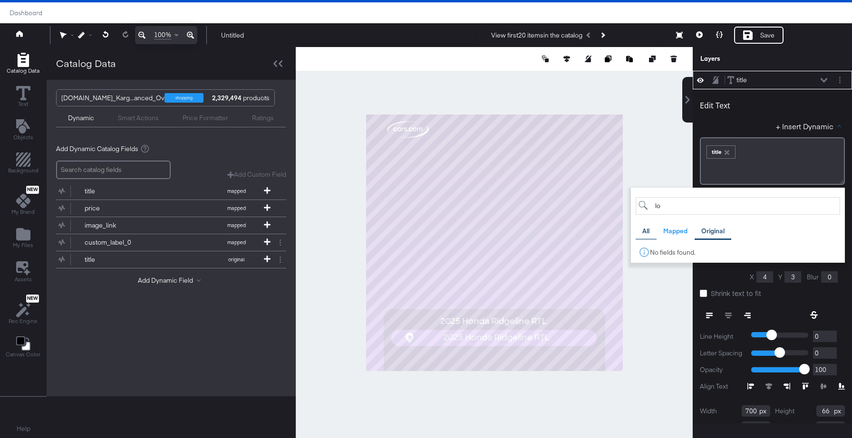
click at [643, 231] on div "All" at bounding box center [645, 231] width 7 height 9
click at [671, 205] on input "lo" at bounding box center [737, 206] width 204 height 18
type input "l"
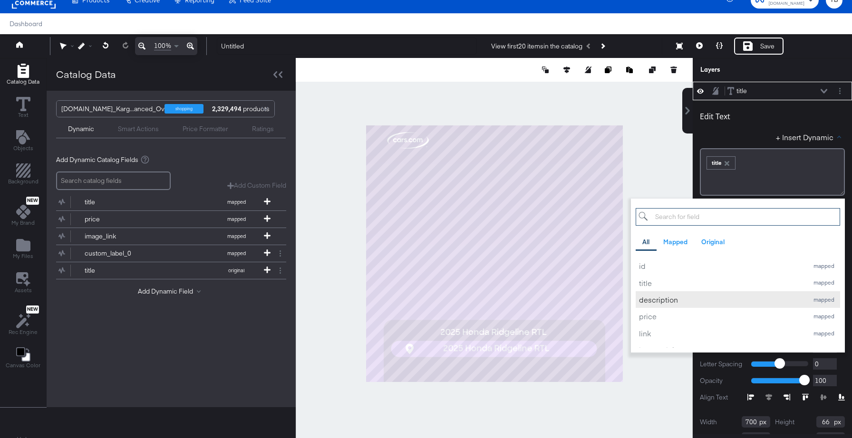
scroll to position [22, 0]
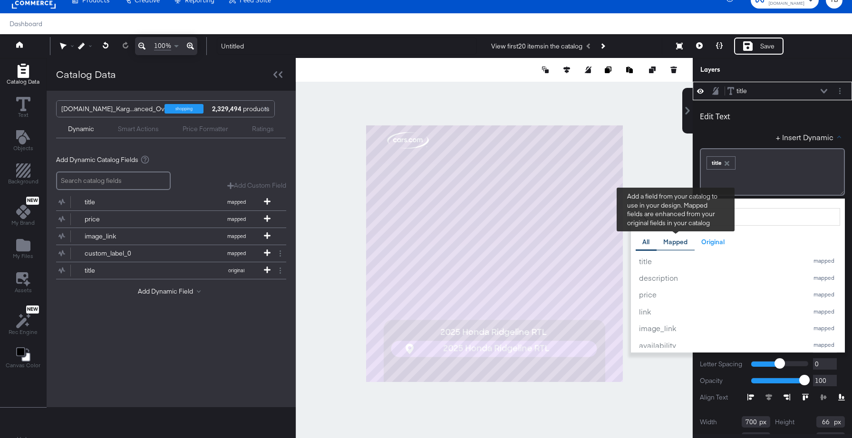
click at [685, 246] on div "Mapped" at bounding box center [675, 242] width 24 height 9
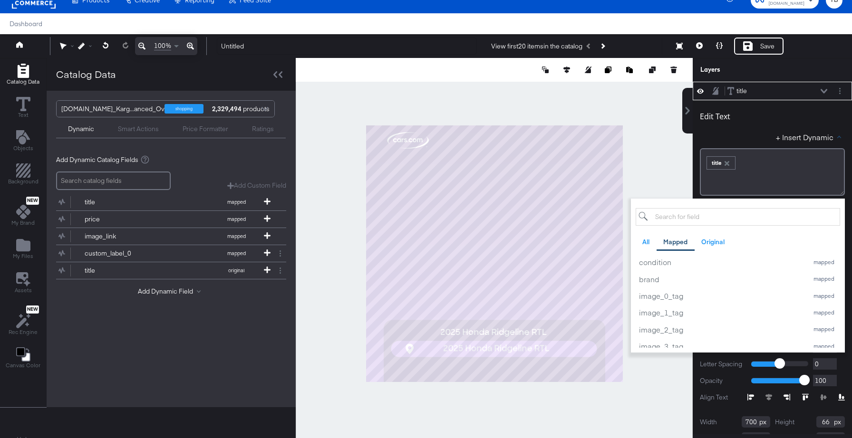
scroll to position [0, 0]
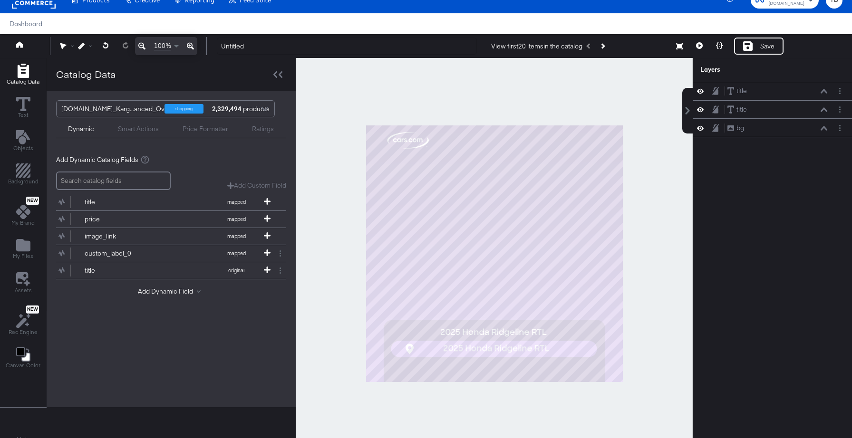
click at [674, 176] on div at bounding box center [494, 253] width 397 height 391
click at [27, 250] on icon "Add Files" at bounding box center [23, 245] width 14 height 12
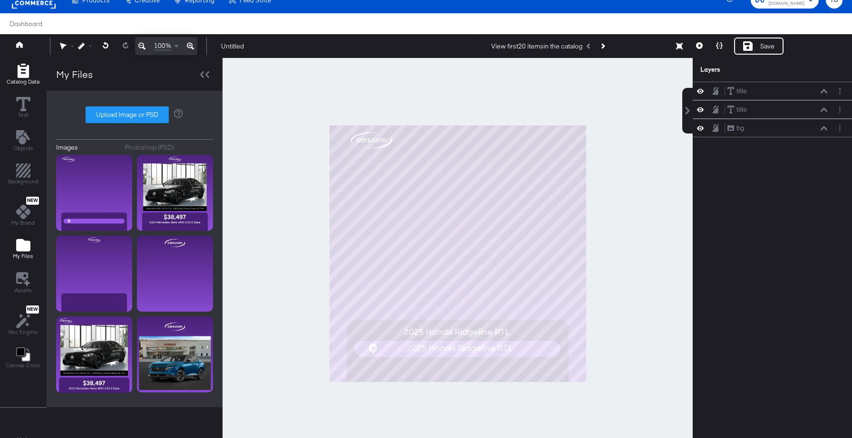
click at [21, 65] on icon "Add Rectangle" at bounding box center [22, 71] width 11 height 14
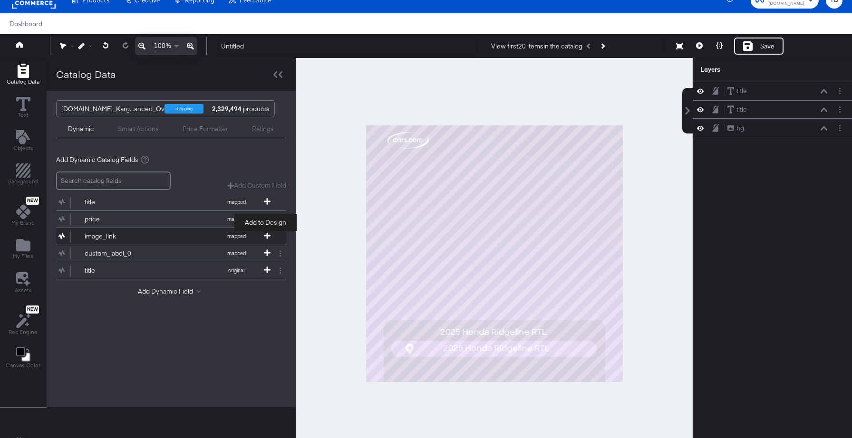
click at [268, 236] on icon at bounding box center [267, 235] width 7 height 7
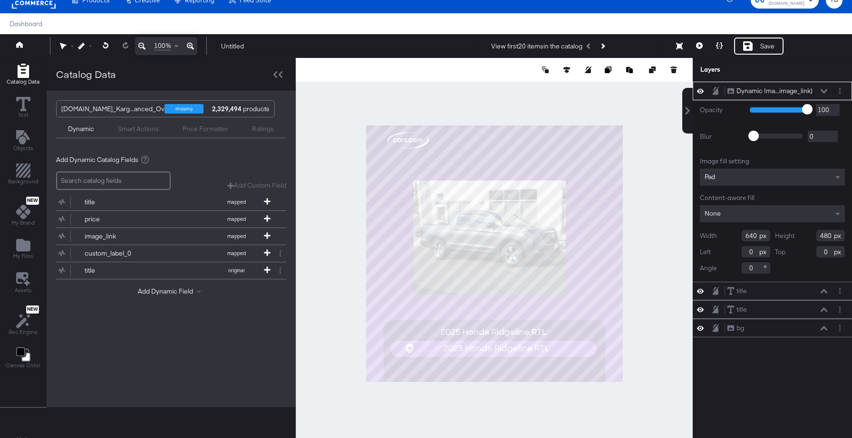
type input "218"
type input "232"
click at [754, 236] on input "640" at bounding box center [755, 235] width 29 height 11
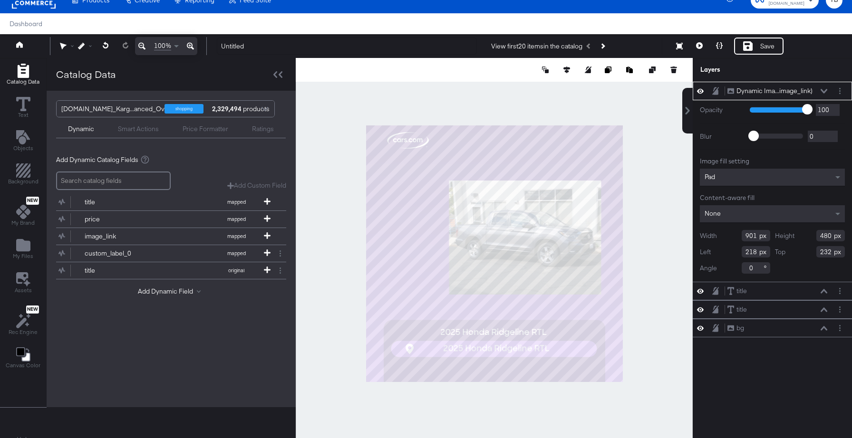
type input "901"
click at [829, 236] on input "480" at bounding box center [830, 235] width 29 height 11
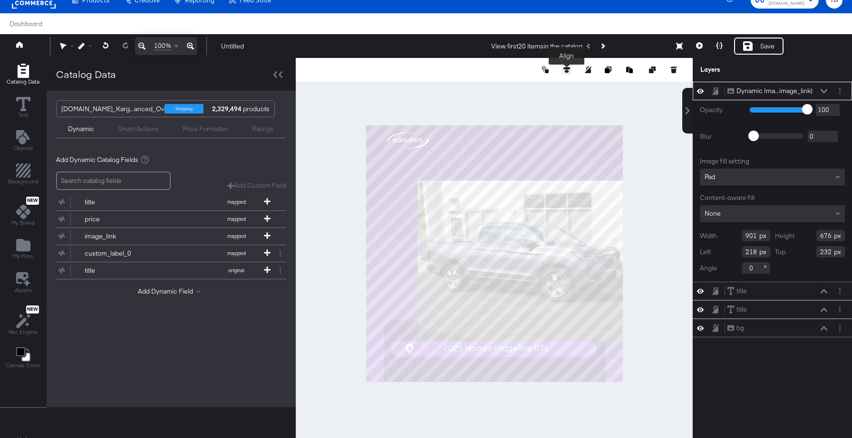
type input "676"
click at [568, 68] on icon at bounding box center [566, 70] width 7 height 7
click at [498, 85] on icon at bounding box center [496, 87] width 7 height 7
type input "90"
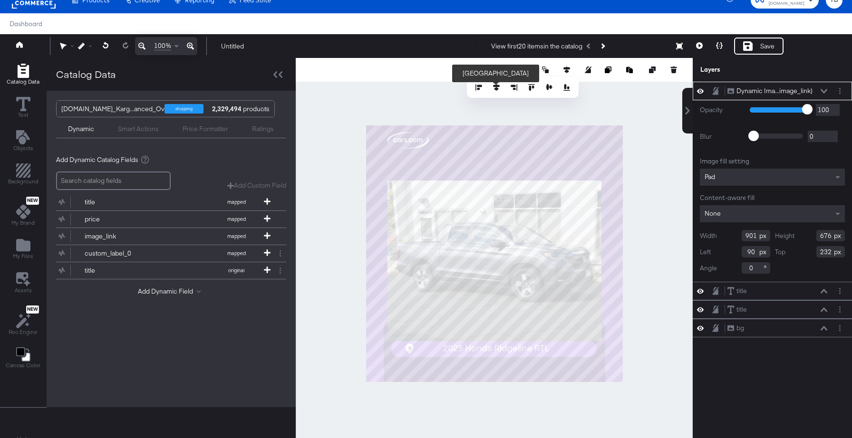
click at [829, 253] on input "232" at bounding box center [830, 251] width 29 height 11
type input "121"
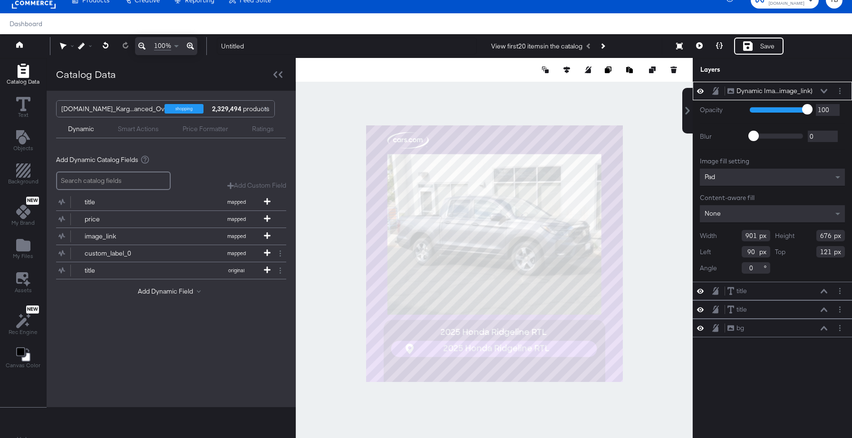
click at [646, 277] on div at bounding box center [494, 253] width 397 height 391
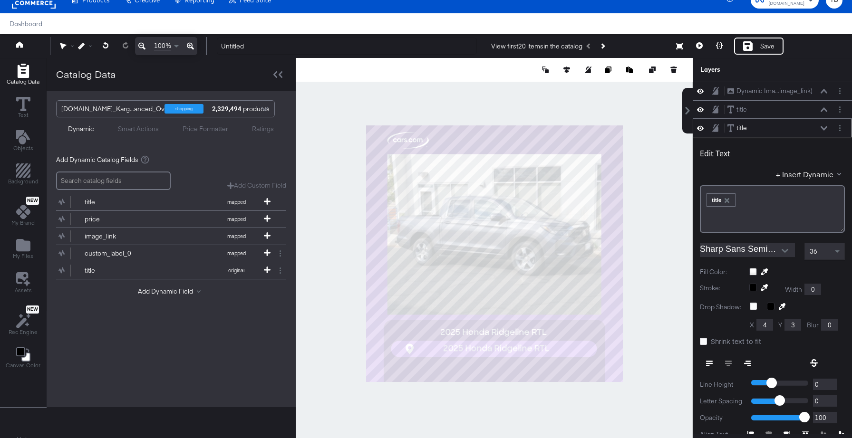
scroll to position [37, 0]
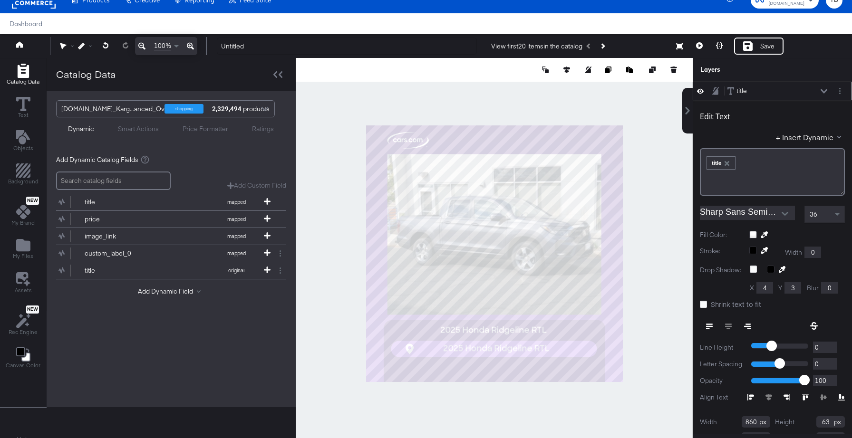
type input "832"
click at [634, 321] on div at bounding box center [494, 253] width 397 height 391
type input "834"
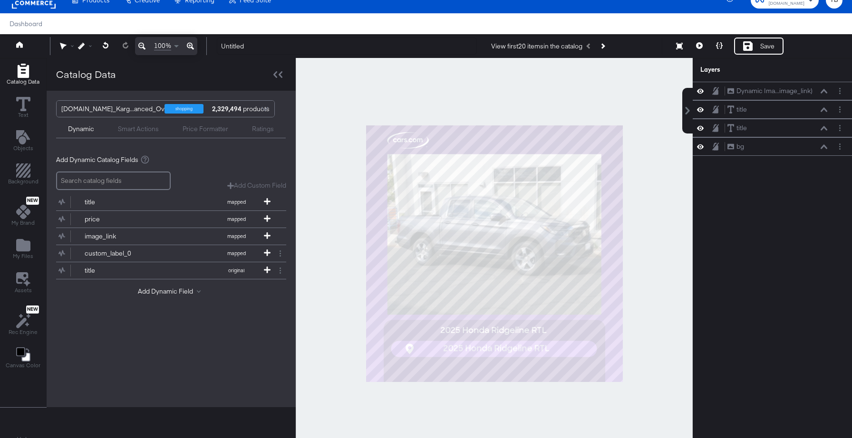
click at [654, 301] on div at bounding box center [494, 253] width 397 height 391
click at [265, 218] on icon at bounding box center [267, 218] width 7 height 7
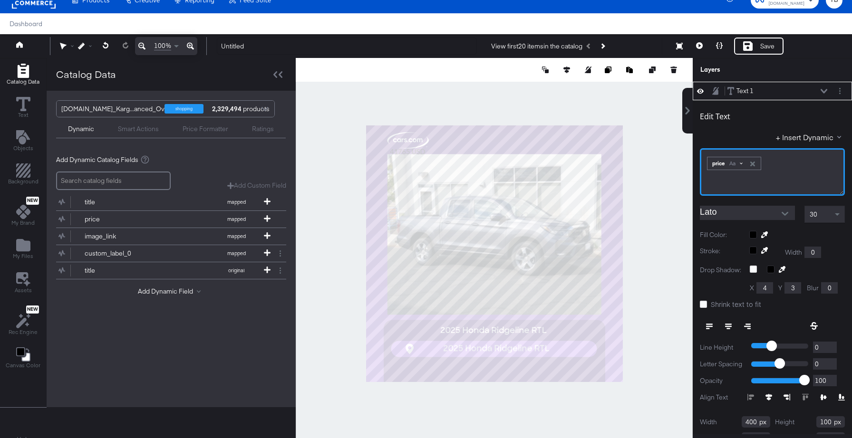
click at [742, 162] on span at bounding box center [741, 163] width 3 height 3
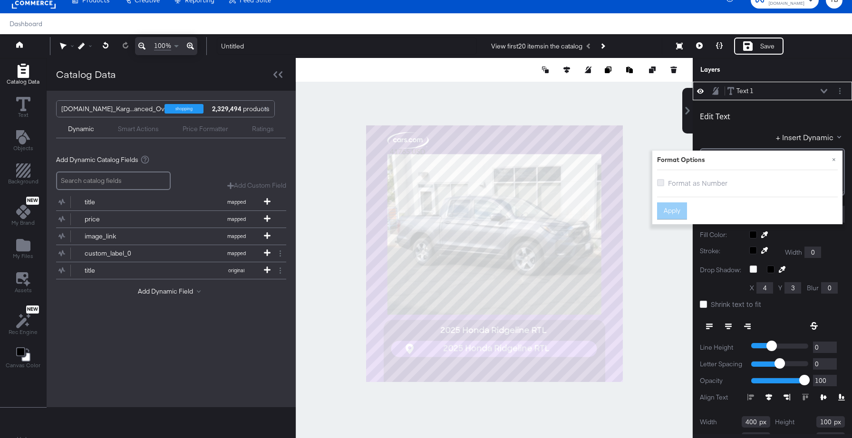
click at [661, 183] on icon at bounding box center [660, 182] width 7 height 7
click at [0, 0] on input "Format as Number" at bounding box center [0, 0] width 0 height 0
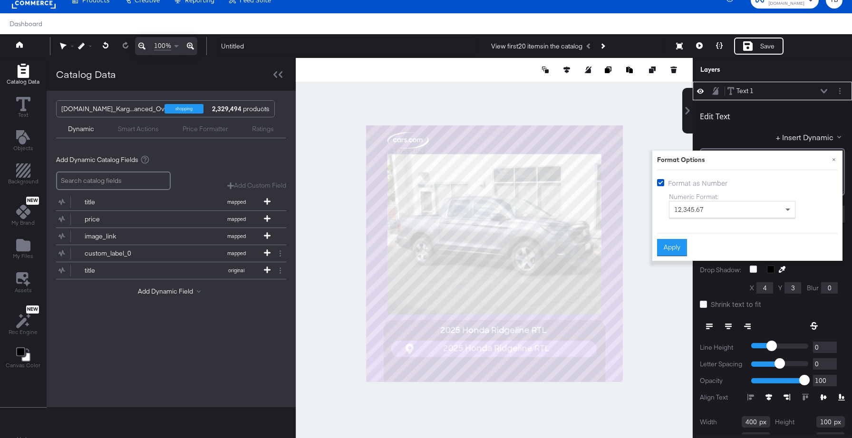
click at [715, 211] on div "12,345.67" at bounding box center [731, 210] width 125 height 16
click at [674, 249] on button "Apply" at bounding box center [672, 247] width 30 height 17
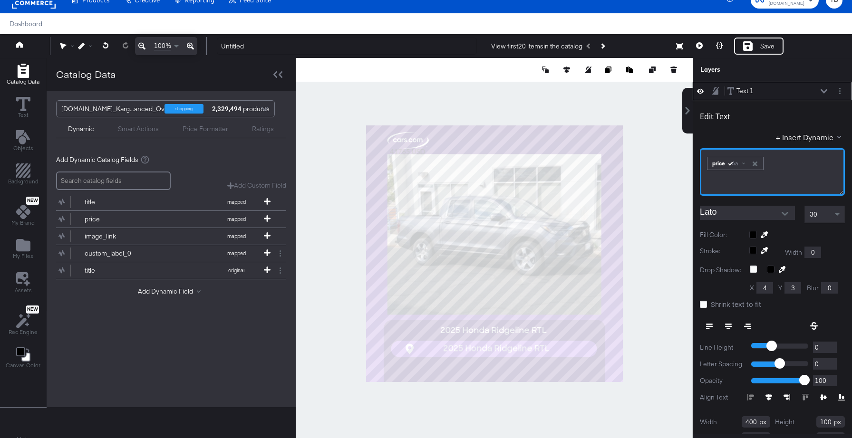
click at [705, 164] on div "﻿ ﻿ price Aa ﻿" at bounding box center [772, 172] width 145 height 48
click at [773, 214] on input "Lato" at bounding box center [740, 213] width 81 height 14
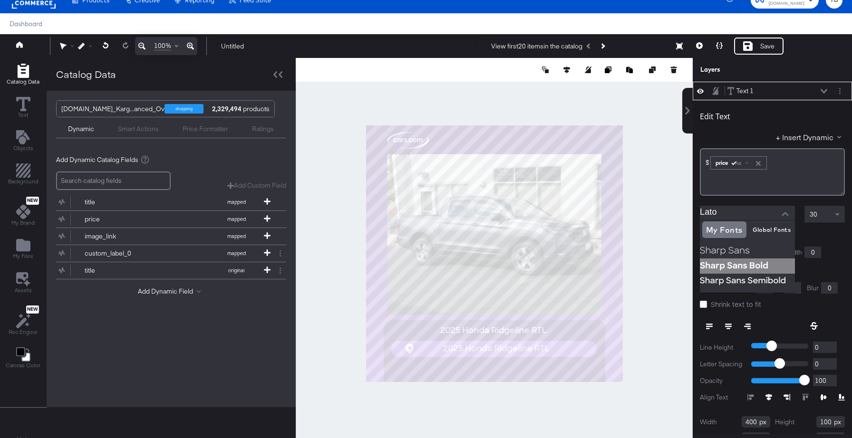
click at [733, 269] on img at bounding box center [747, 266] width 95 height 15
type input "Sharp Sans Bold"
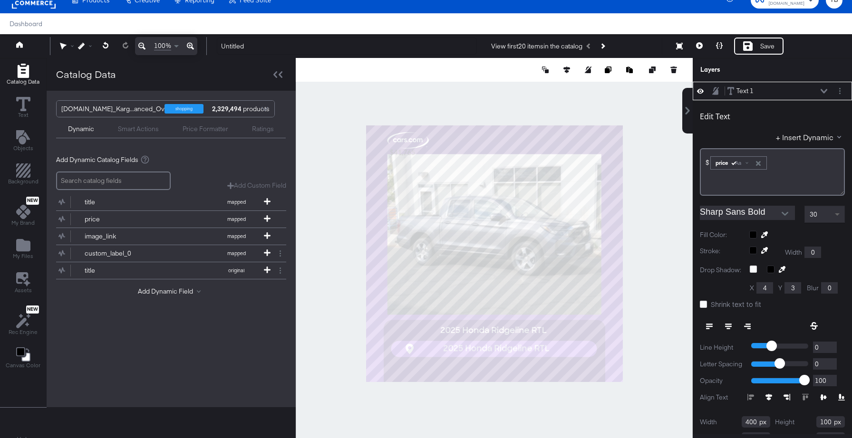
click at [836, 215] on span at bounding box center [837, 214] width 5 height 3
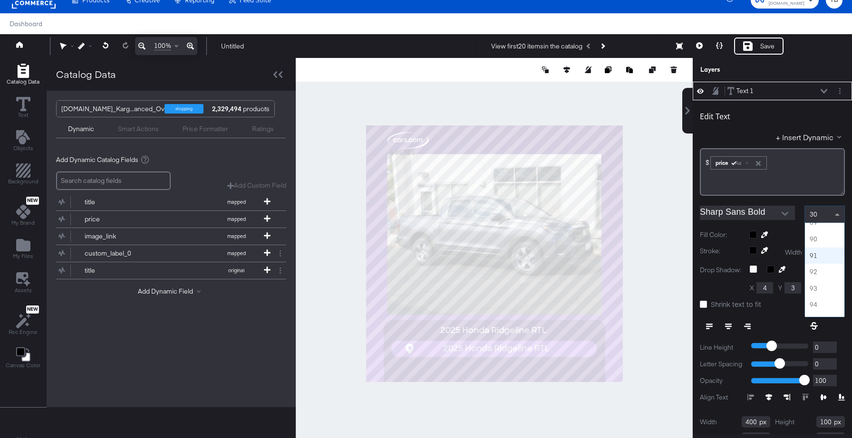
scroll to position [1449, 0]
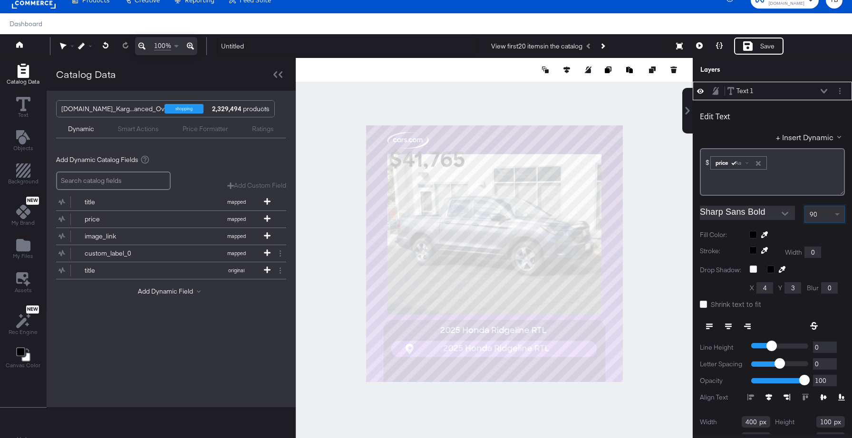
click at [843, 213] on span at bounding box center [838, 214] width 12 height 16
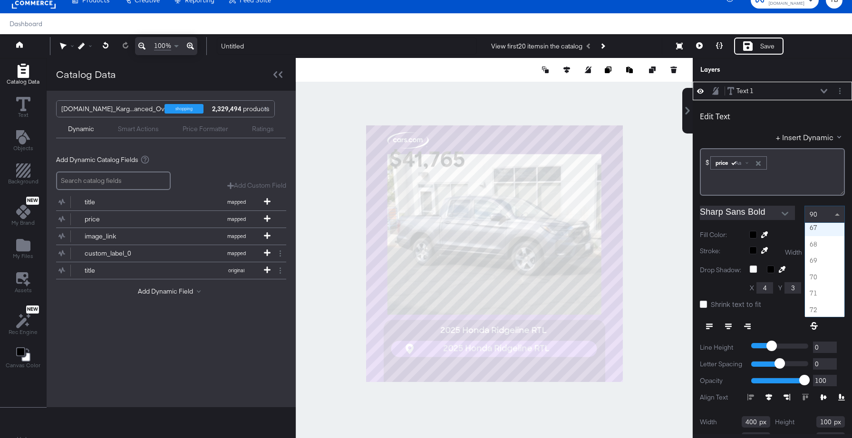
scroll to position [1088, 0]
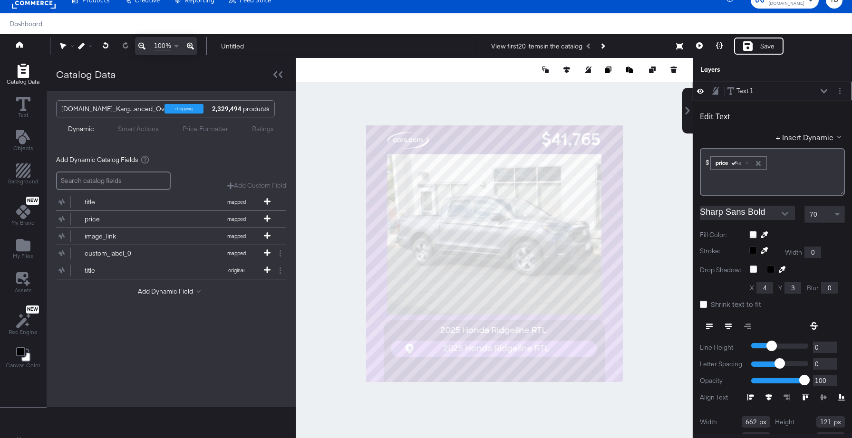
click at [824, 91] on icon at bounding box center [823, 91] width 7 height 5
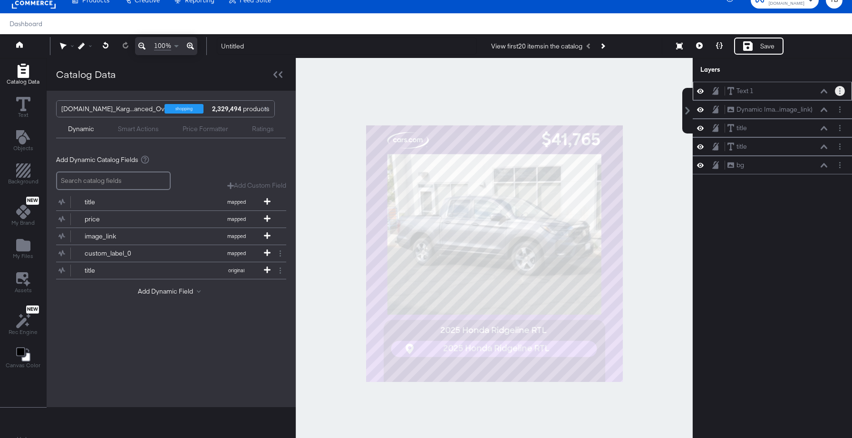
click at [843, 93] on button "Layer Options" at bounding box center [840, 91] width 10 height 10
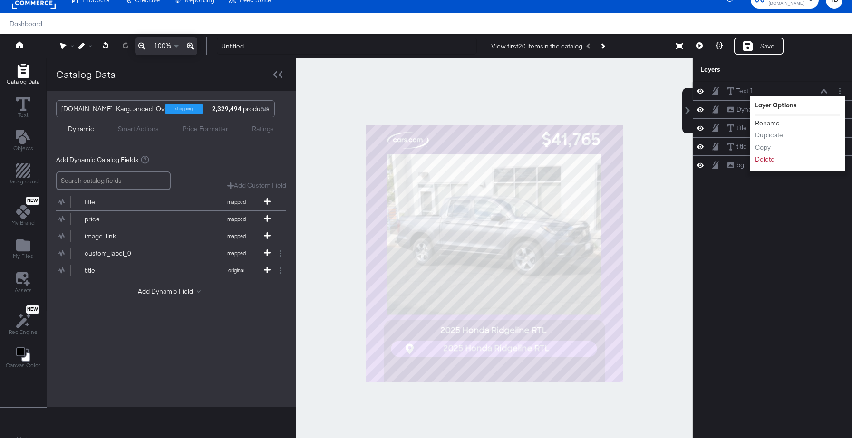
click at [771, 123] on button "Rename" at bounding box center [767, 123] width 26 height 10
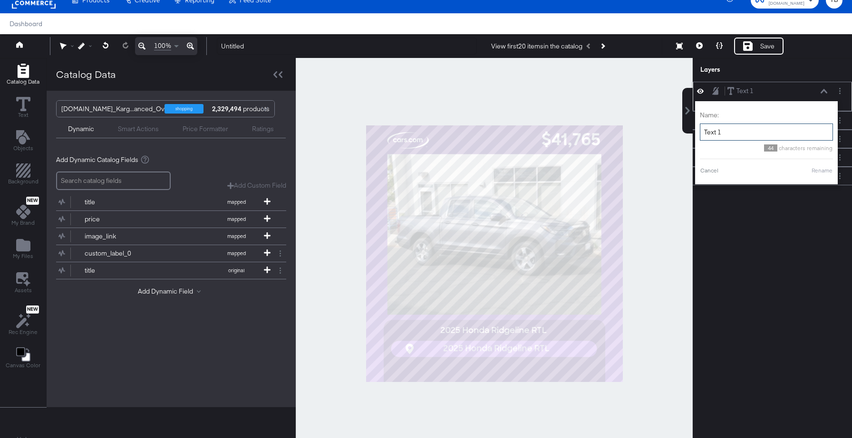
click at [750, 132] on input "Text 1" at bounding box center [766, 133] width 133 height 18
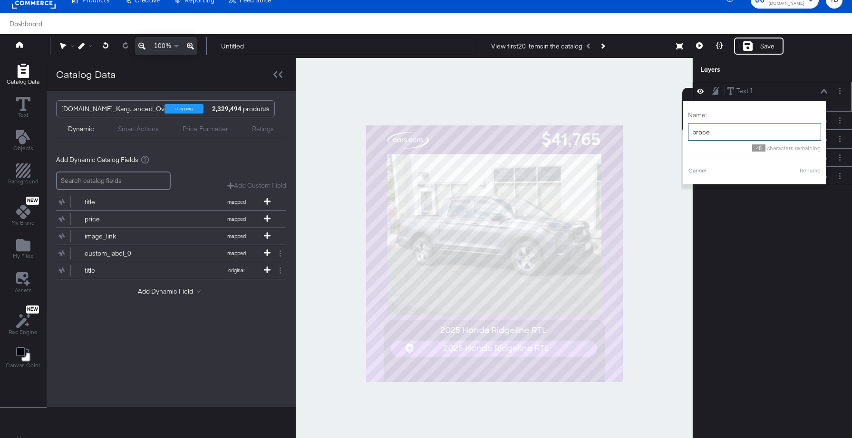
click at [702, 133] on input "proce" at bounding box center [754, 133] width 133 height 18
type input "price"
click at [811, 171] on button "Rename" at bounding box center [810, 170] width 22 height 9
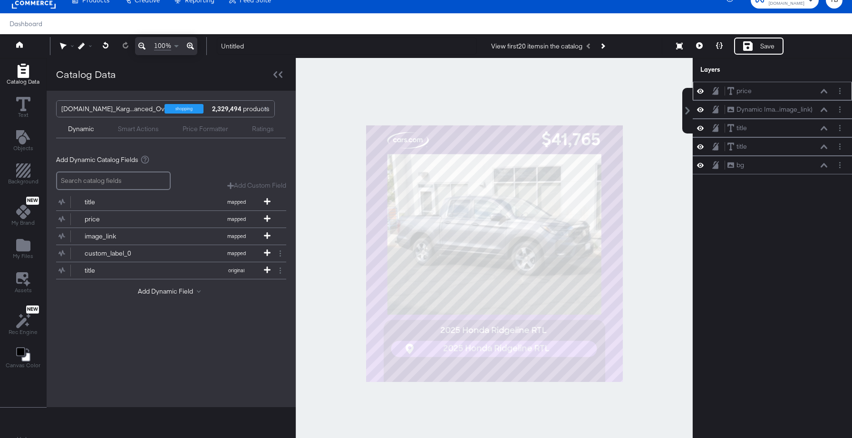
click at [701, 90] on icon at bounding box center [700, 91] width 7 height 8
click at [701, 90] on icon at bounding box center [700, 91] width 7 height 6
click at [701, 111] on icon at bounding box center [700, 110] width 7 height 8
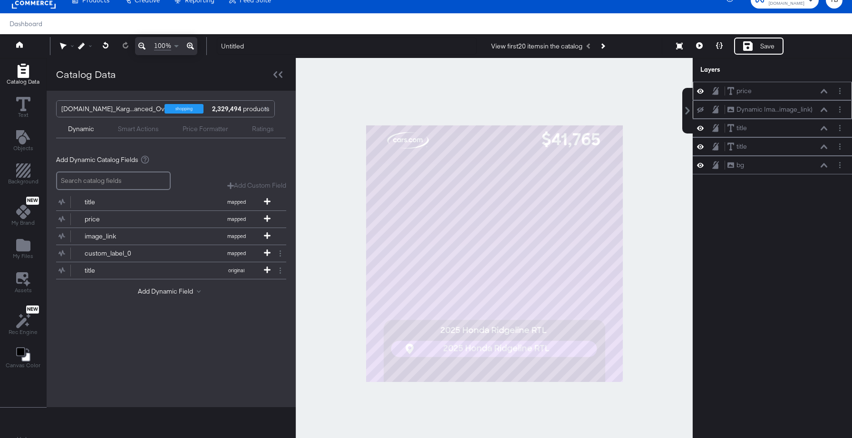
click at [701, 111] on icon at bounding box center [700, 110] width 7 height 6
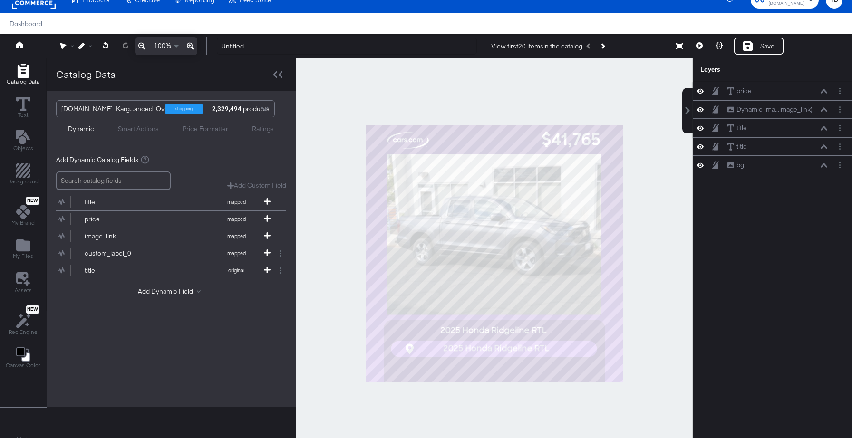
click at [701, 128] on icon at bounding box center [700, 128] width 7 height 8
click at [701, 128] on icon at bounding box center [700, 128] width 7 height 6
drag, startPoint x: 789, startPoint y: 130, endPoint x: 789, endPoint y: 150, distance: 20.0
click at [789, 150] on div "price price Dynamic Ima...image_link) Dynamic Image (image_link) title title ti…" at bounding box center [772, 128] width 159 height 93
click at [699, 145] on icon at bounding box center [700, 147] width 7 height 8
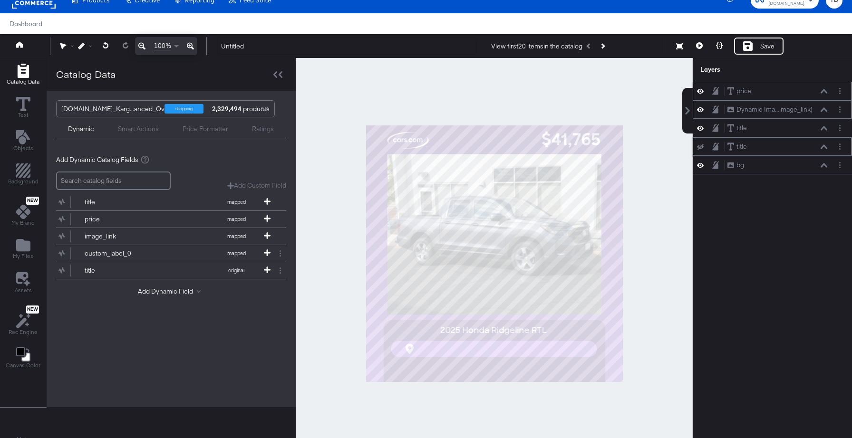
click at [699, 145] on icon at bounding box center [700, 147] width 7 height 6
click at [826, 150] on div "title title" at bounding box center [777, 147] width 101 height 10
click at [824, 148] on icon at bounding box center [823, 146] width 7 height 5
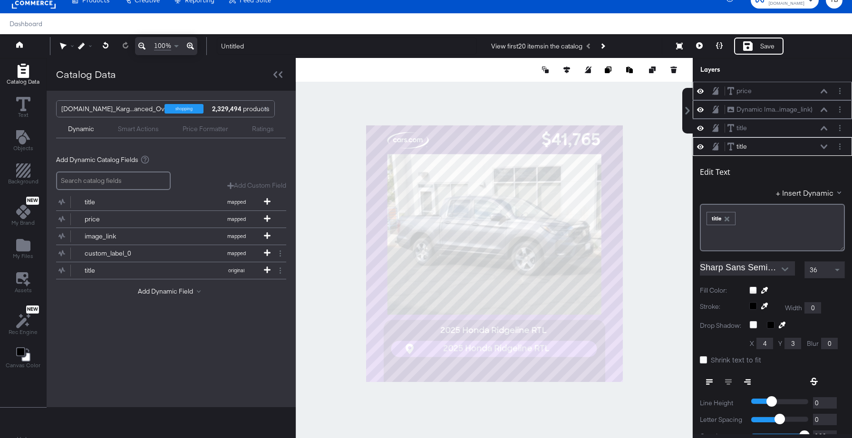
scroll to position [56, 0]
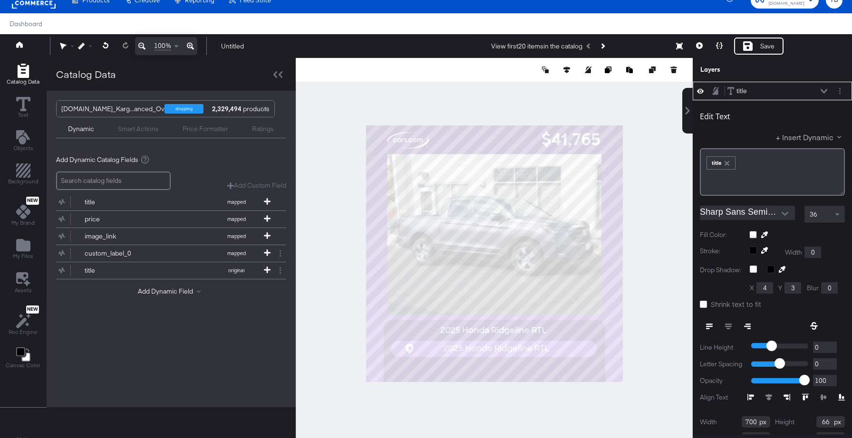
click at [808, 138] on button "+ Insert Dynamic" at bounding box center [810, 137] width 69 height 10
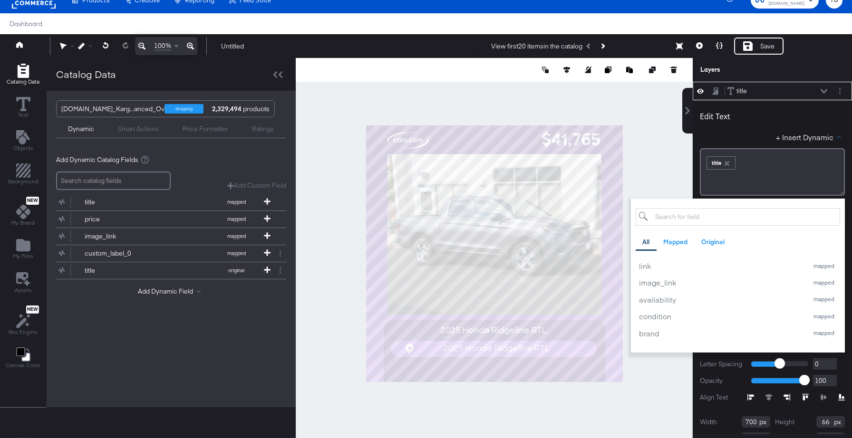
scroll to position [0, 0]
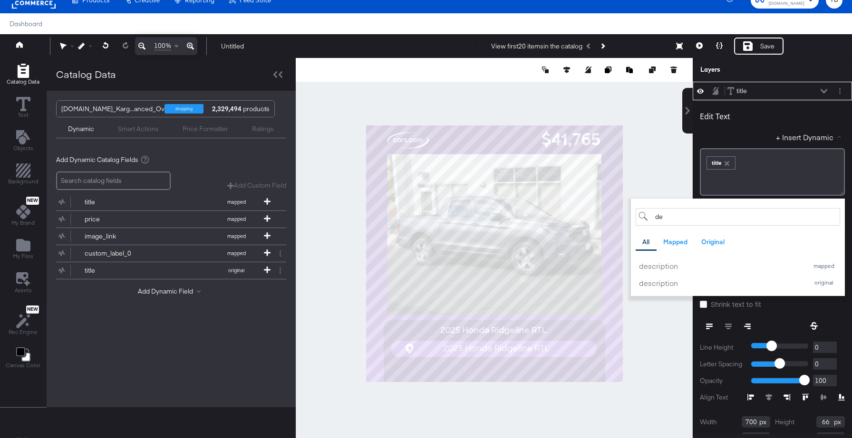
type input "d"
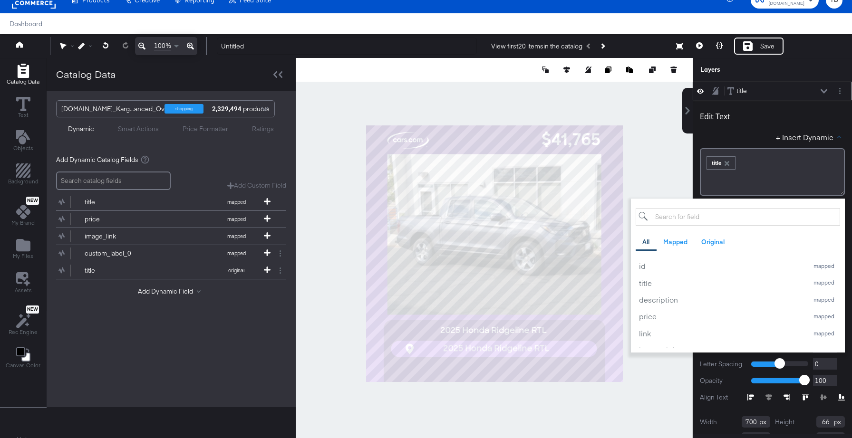
click at [799, 120] on div "Edit Text" at bounding box center [772, 118] width 145 height 13
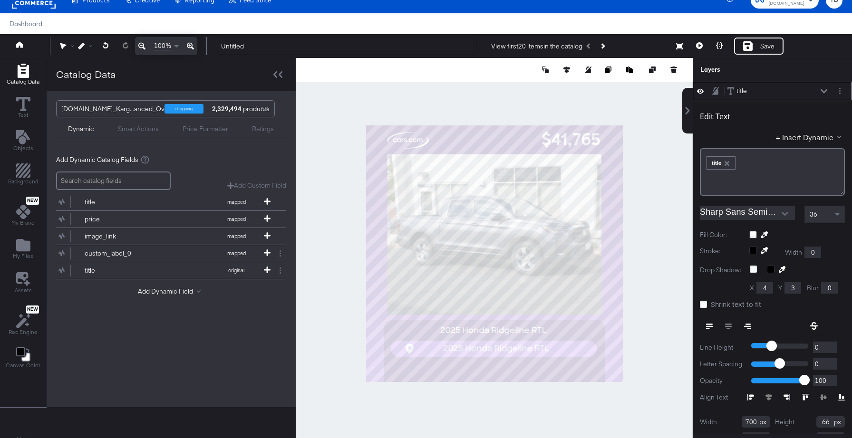
click at [668, 178] on div at bounding box center [494, 253] width 397 height 391
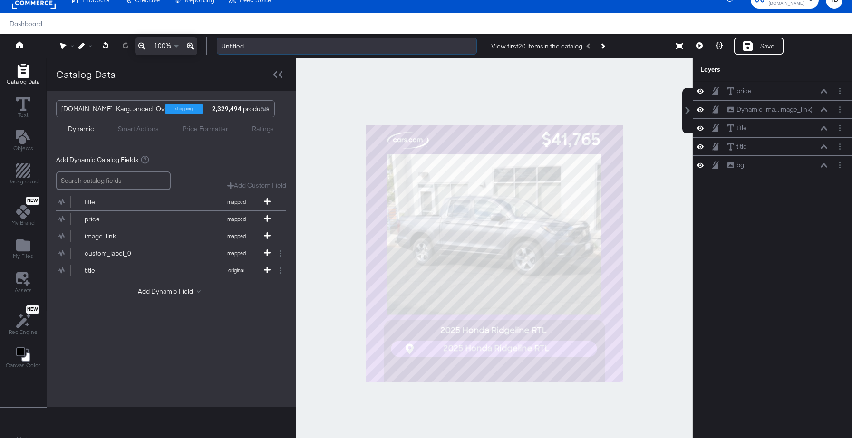
click at [257, 45] on input "Untitled" at bounding box center [347, 47] width 260 height 18
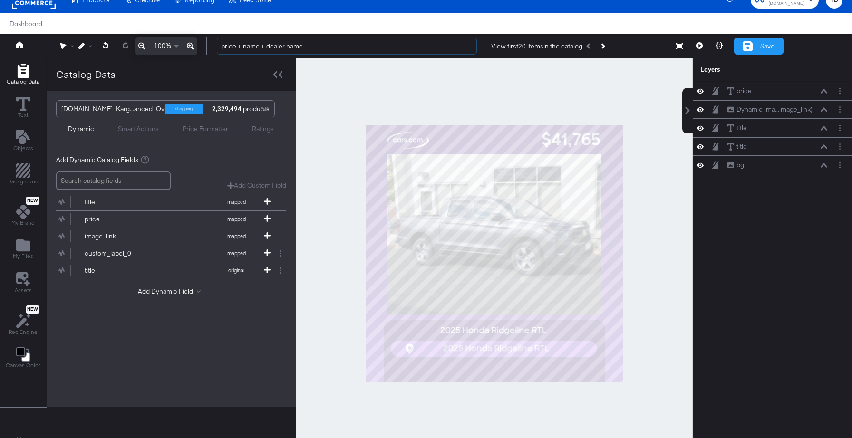
type input "price + name + dealer name"
click at [759, 45] on div "Save" at bounding box center [758, 46] width 49 height 17
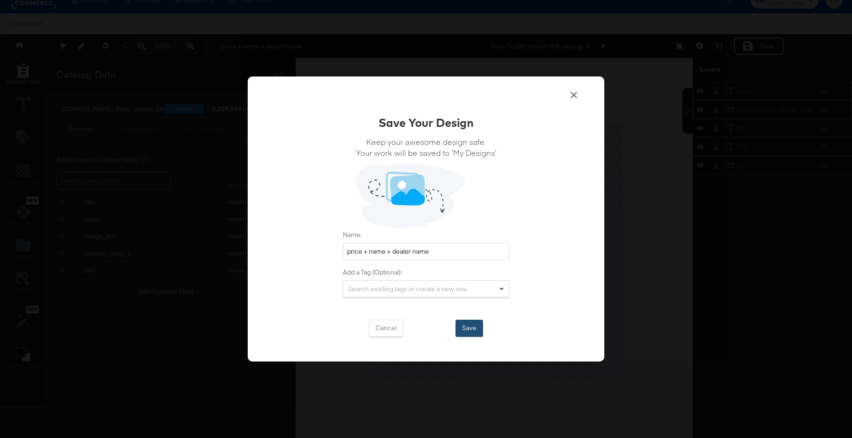
click at [470, 327] on button "Save" at bounding box center [469, 328] width 28 height 17
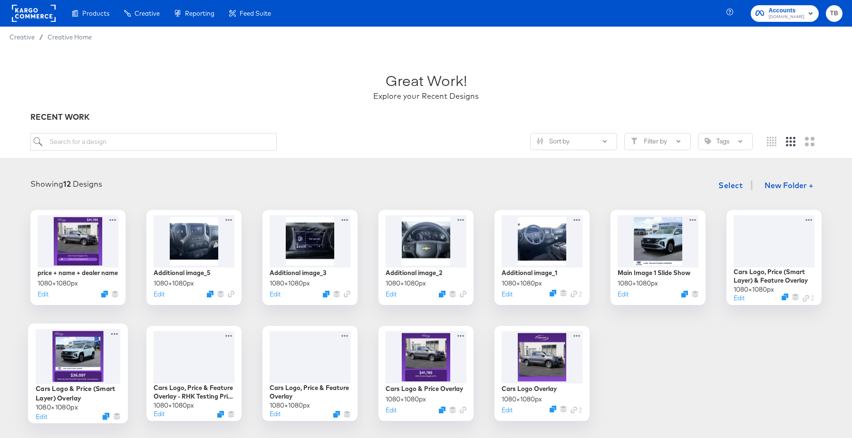
click at [110, 367] on div at bounding box center [78, 356] width 85 height 55
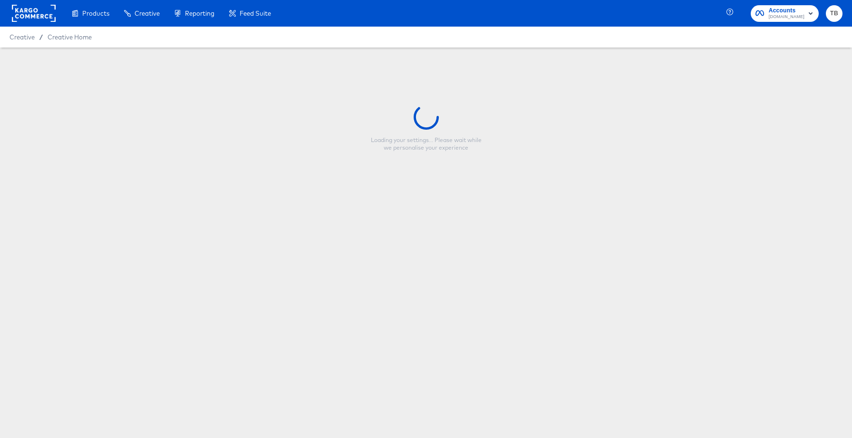
type input "Cars Logo & Price (Smart Layer) Overlay"
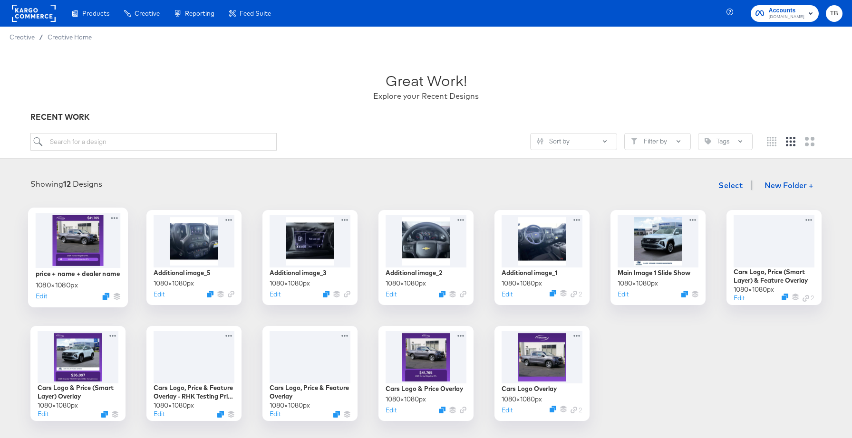
click at [104, 257] on div at bounding box center [78, 240] width 85 height 55
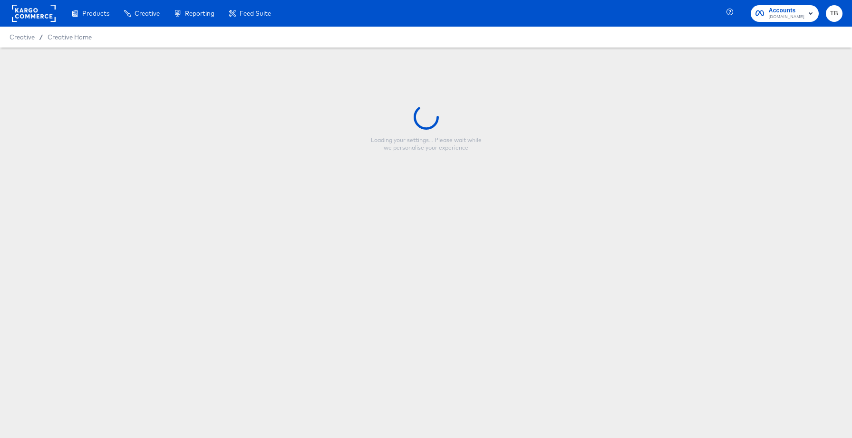
type input "price + name + dealer name"
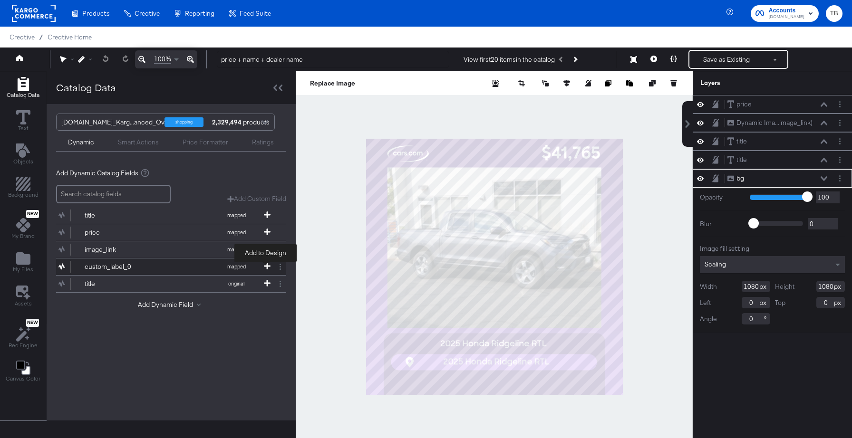
click at [265, 266] on icon at bounding box center [267, 266] width 7 height 7
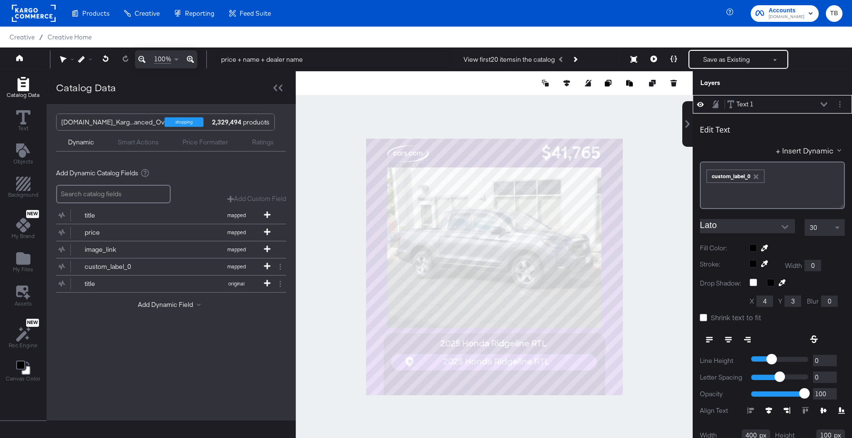
type input "250"
type input "246"
type input "302"
type input "152"
click at [655, 58] on icon at bounding box center [653, 59] width 7 height 7
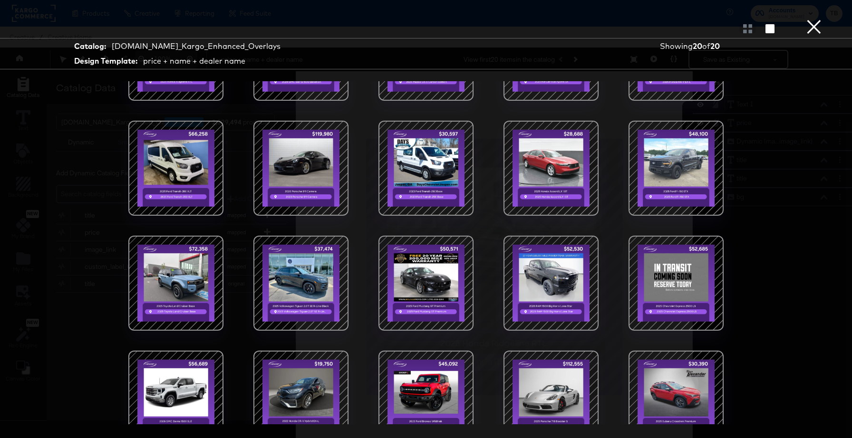
scroll to position [75, 0]
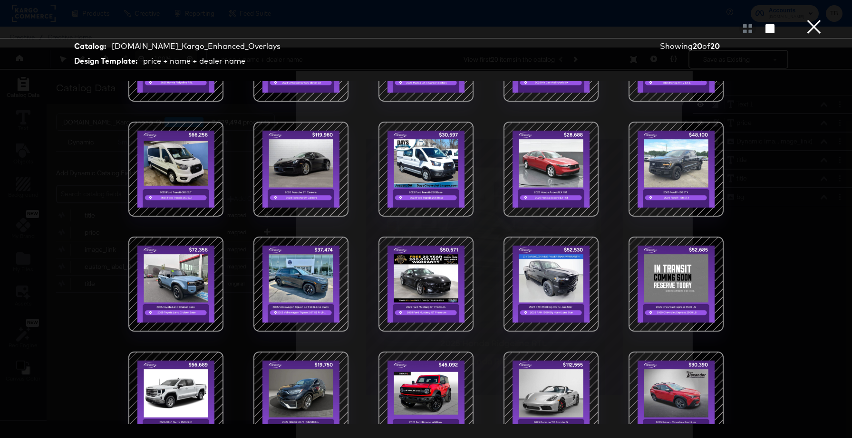
click at [817, 19] on button "×" at bounding box center [813, 9] width 19 height 19
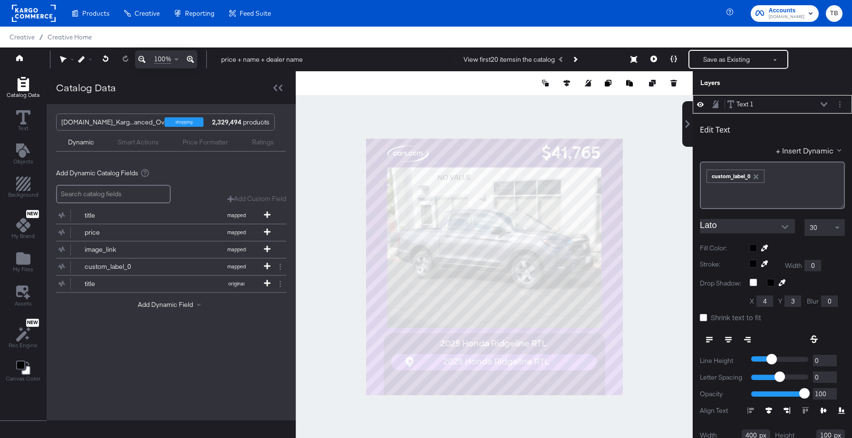
scroll to position [10, 0]
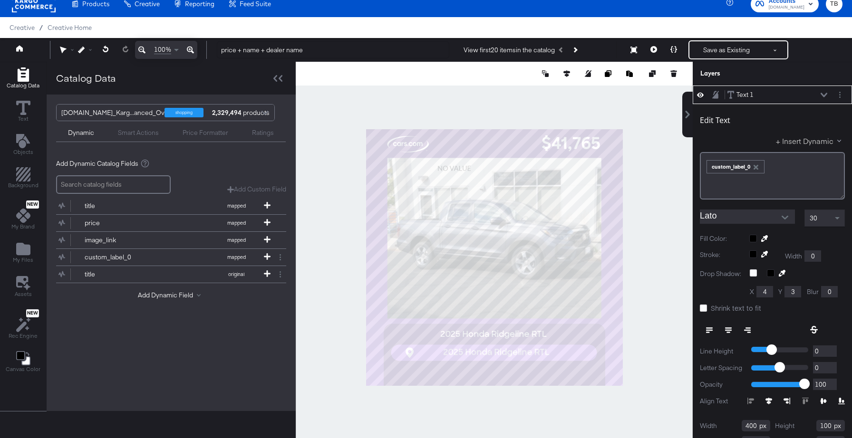
click at [825, 138] on button "+ Insert Dynamic" at bounding box center [810, 141] width 69 height 10
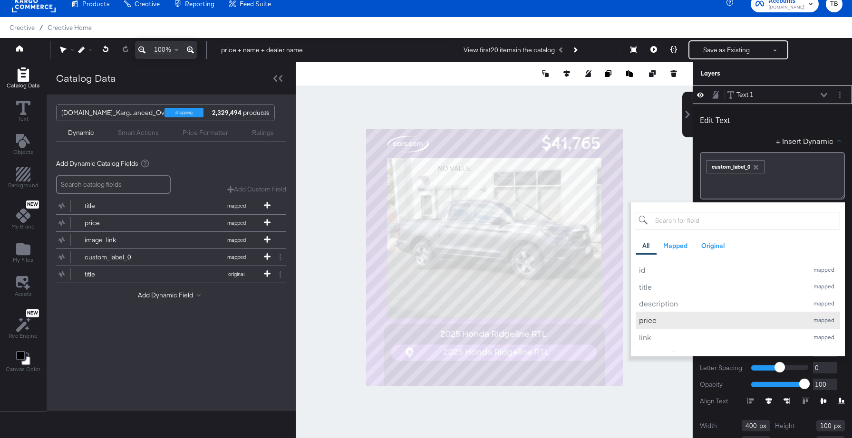
scroll to position [36, 0]
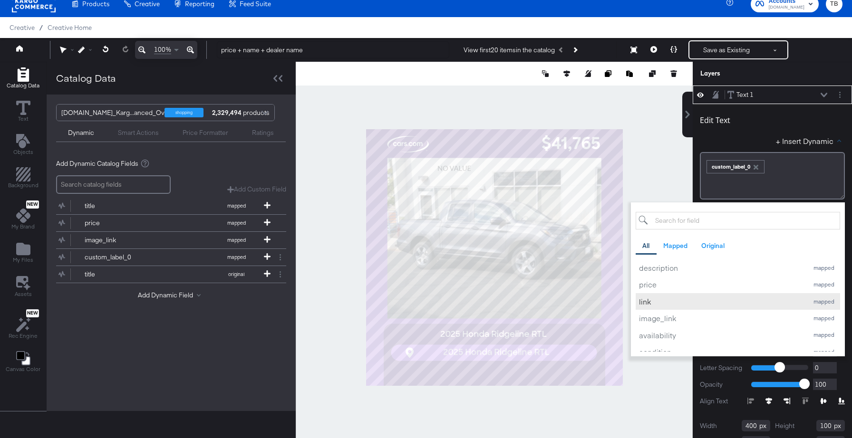
click at [665, 301] on div "link" at bounding box center [721, 302] width 164 height 10
click at [792, 167] on icon "button" at bounding box center [791, 167] width 5 height 5
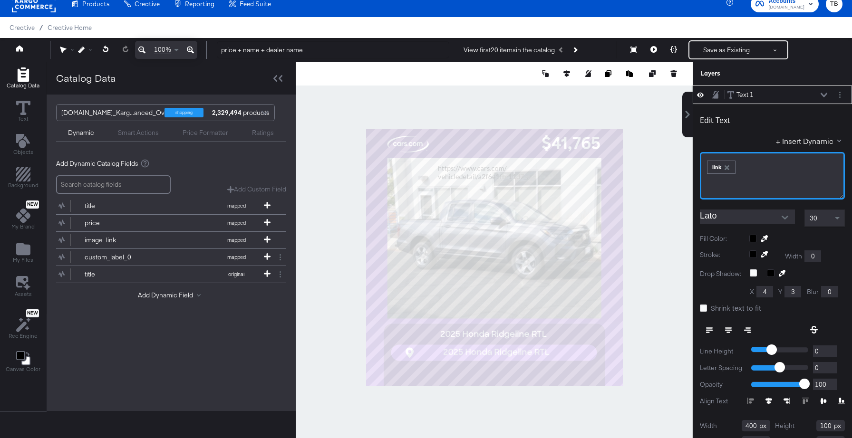
click at [772, 164] on div "﻿ ﻿ link ﻿" at bounding box center [772, 166] width 133 height 16
click at [818, 139] on button "+ Insert Dynamic" at bounding box center [810, 141] width 69 height 10
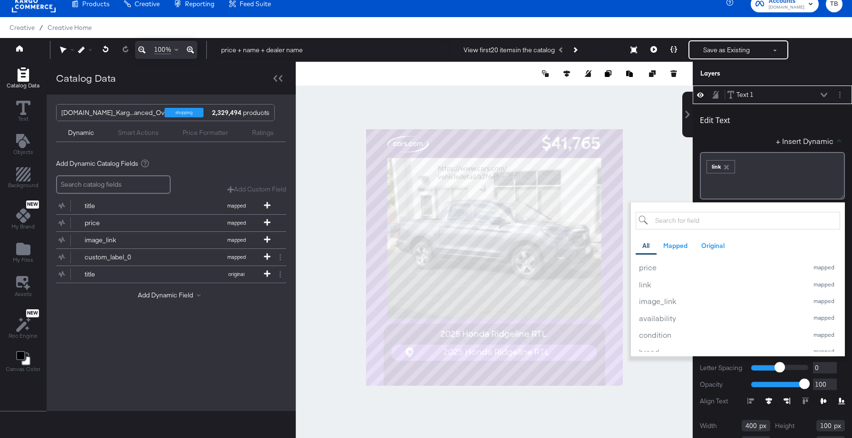
scroll to position [57, 0]
click at [727, 168] on icon "button" at bounding box center [726, 167] width 5 height 5
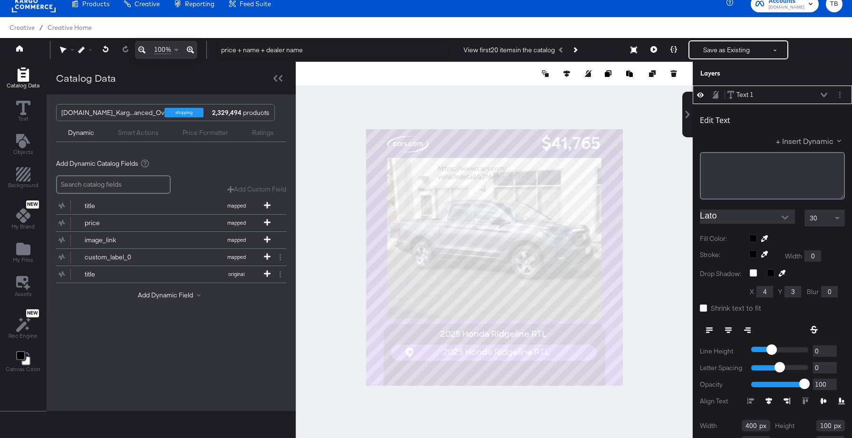
click at [813, 142] on button "+ Insert Dynamic" at bounding box center [810, 141] width 69 height 10
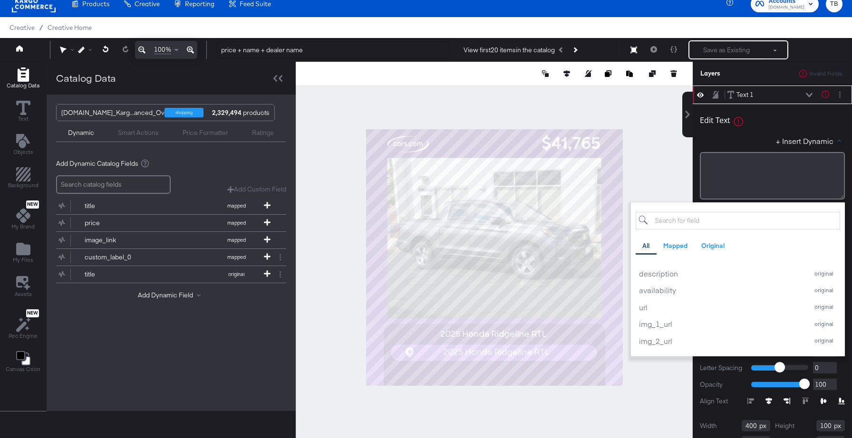
scroll to position [589, 0]
click at [673, 270] on div "description" at bounding box center [721, 270] width 164 height 10
click at [746, 169] on icon "button" at bounding box center [745, 167] width 7 height 7
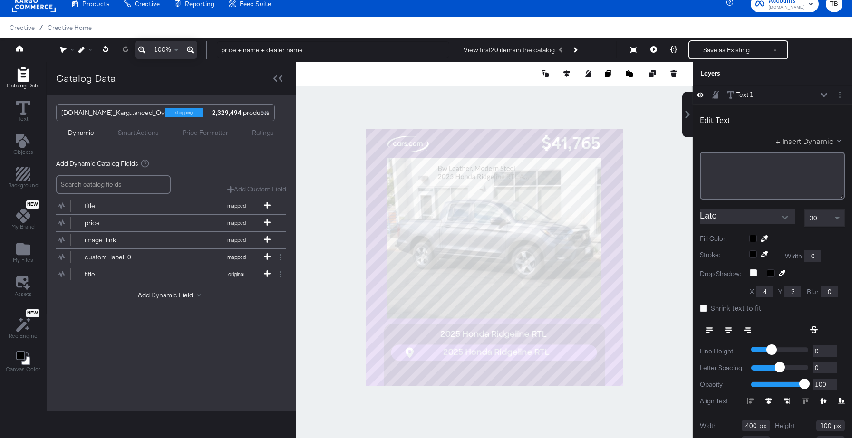
click at [801, 137] on button "+ Insert Dynamic" at bounding box center [810, 141] width 69 height 10
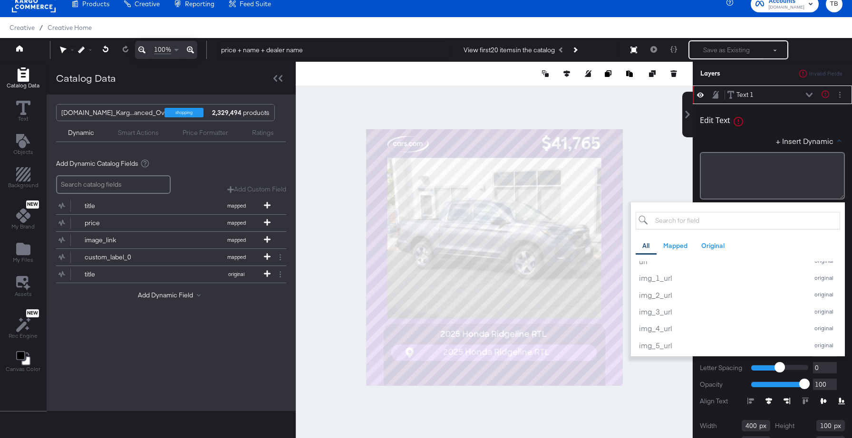
scroll to position [634, 0]
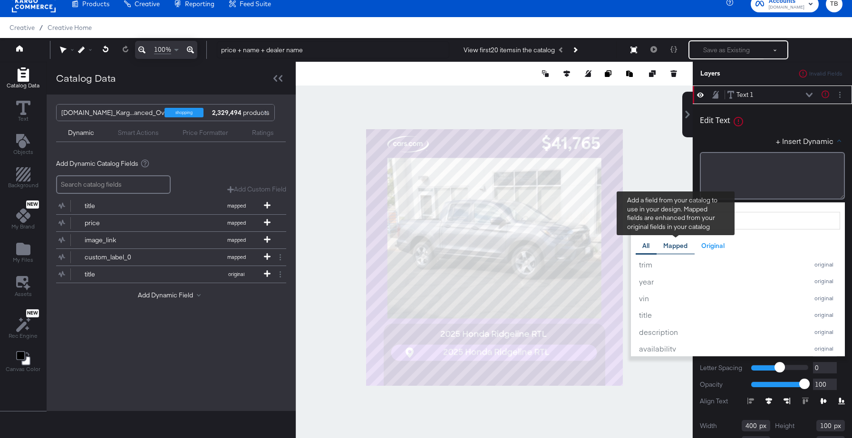
click at [684, 241] on div "Mapped" at bounding box center [675, 245] width 24 height 9
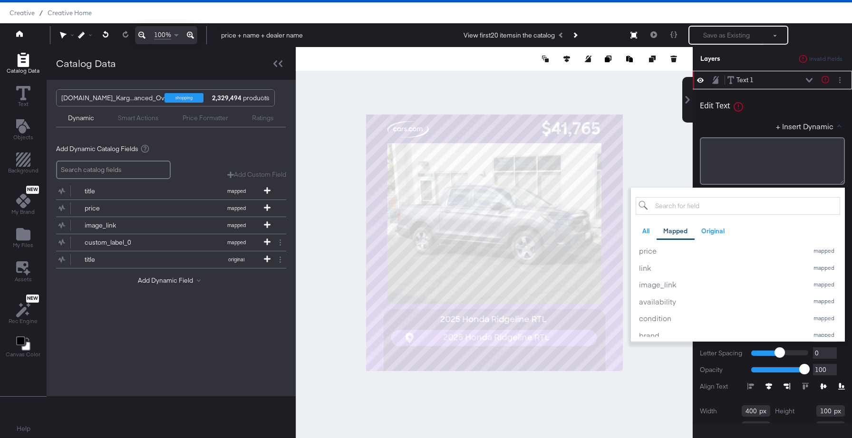
scroll to position [0, 0]
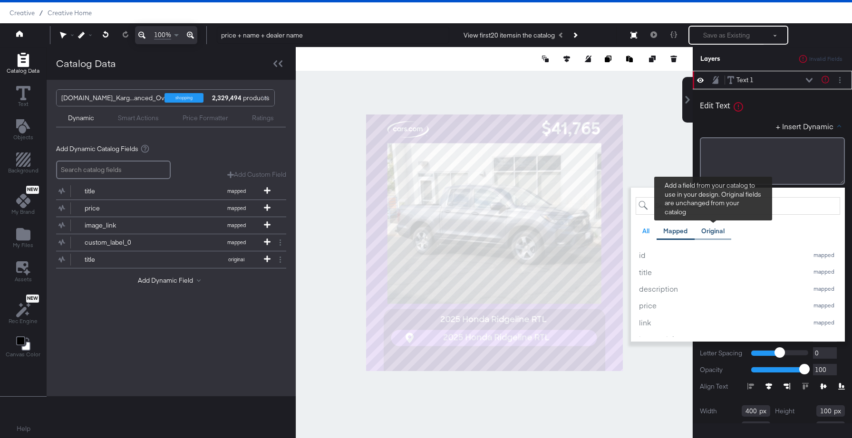
click at [711, 228] on div "Original" at bounding box center [712, 231] width 23 height 9
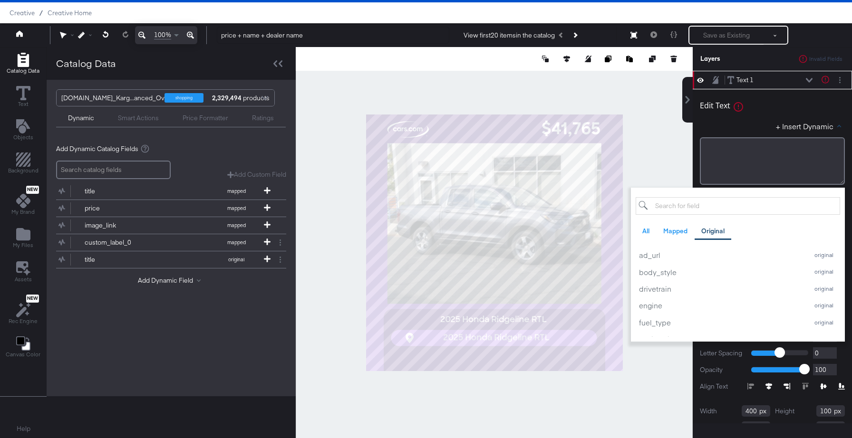
click at [671, 148] on div at bounding box center [494, 242] width 397 height 391
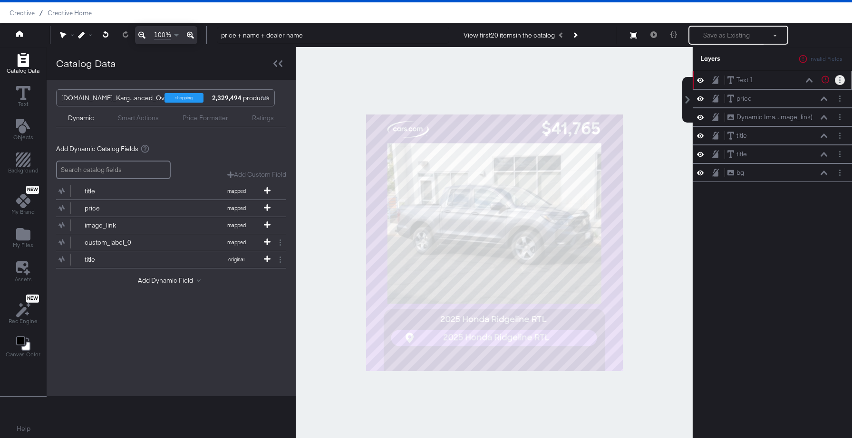
click at [838, 78] on button "Layer Options" at bounding box center [840, 80] width 10 height 10
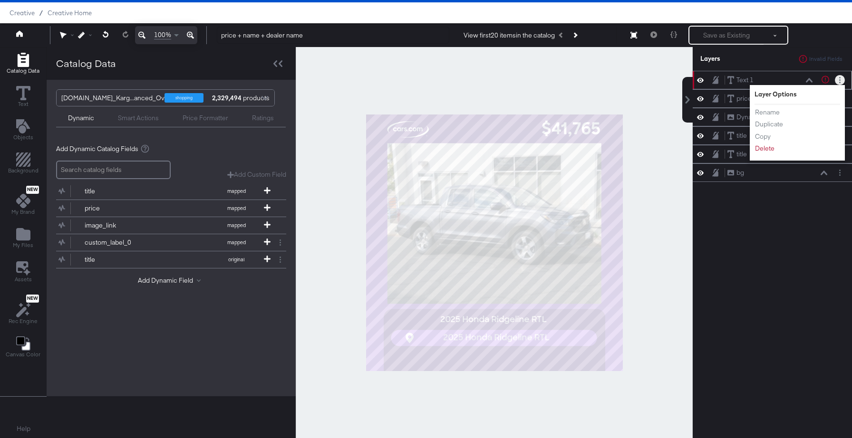
click at [769, 154] on div "Rename Duplicate Copy Delete" at bounding box center [780, 130] width 52 height 51
click at [767, 153] on button "Delete" at bounding box center [764, 149] width 20 height 10
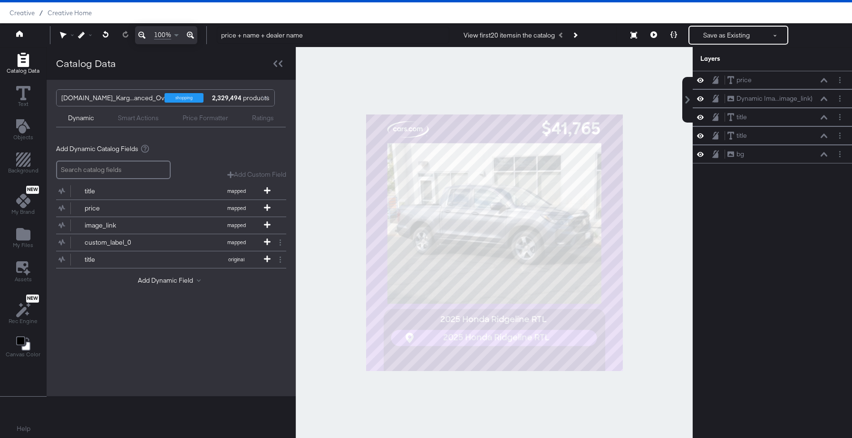
click at [269, 96] on div at bounding box center [265, 99] width 14 height 17
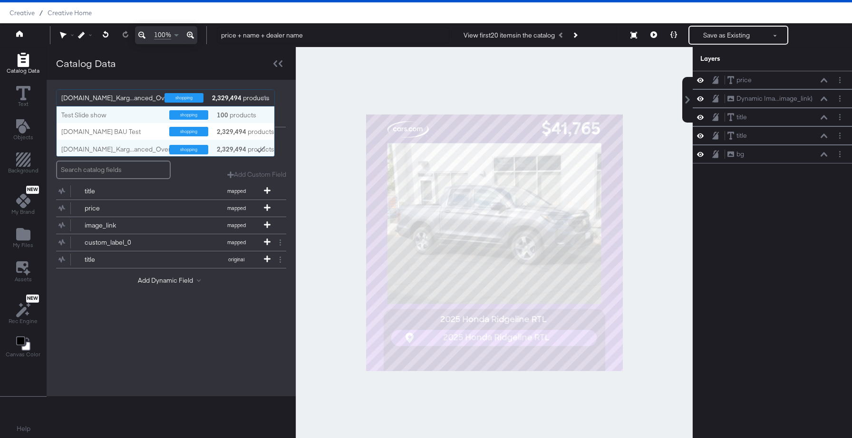
scroll to position [50, 218]
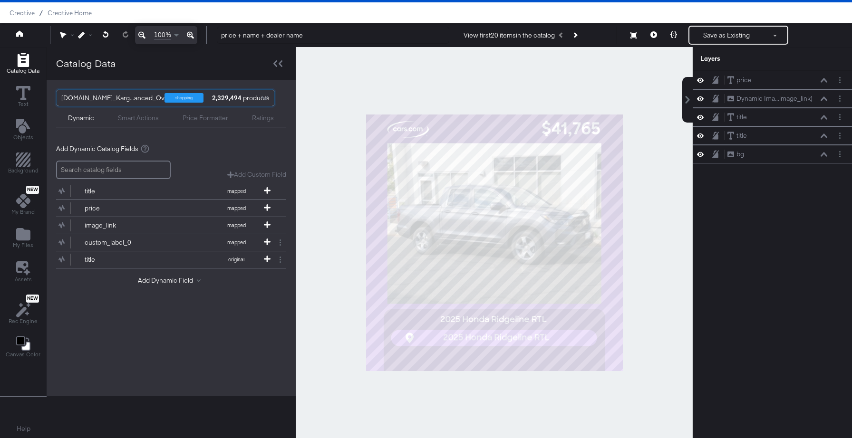
click at [266, 98] on div at bounding box center [265, 99] width 14 height 17
